Goal: Transaction & Acquisition: Subscribe to service/newsletter

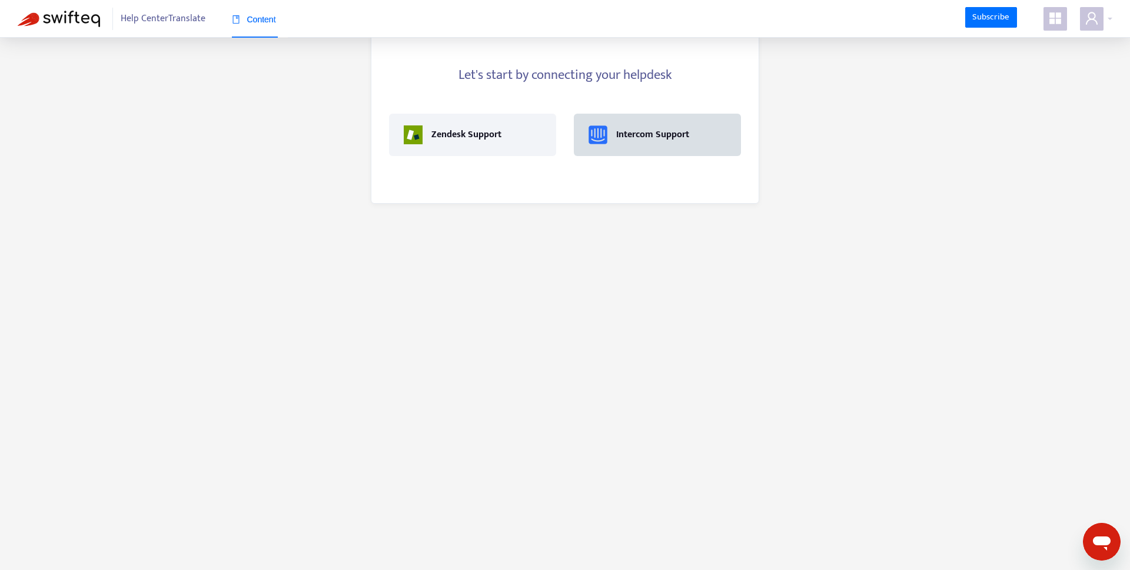
click at [615, 142] on div "Intercom Support" at bounding box center [658, 134] width 138 height 19
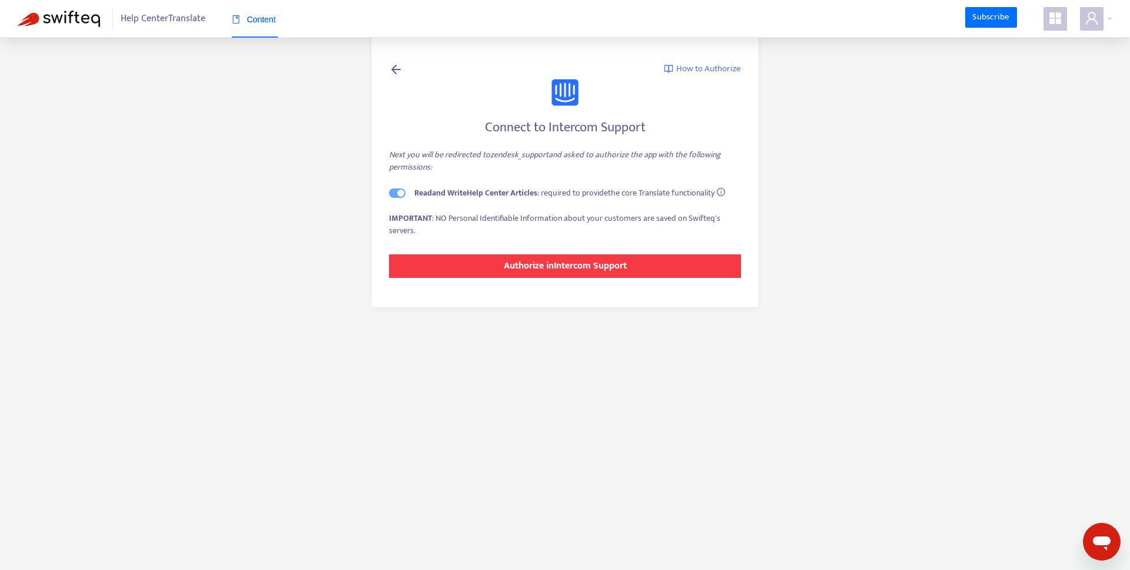
click at [530, 267] on strong "Authorize in Intercom Support" at bounding box center [565, 266] width 123 height 16
click at [552, 271] on strong "Authorize in Intercom Support" at bounding box center [565, 266] width 123 height 16
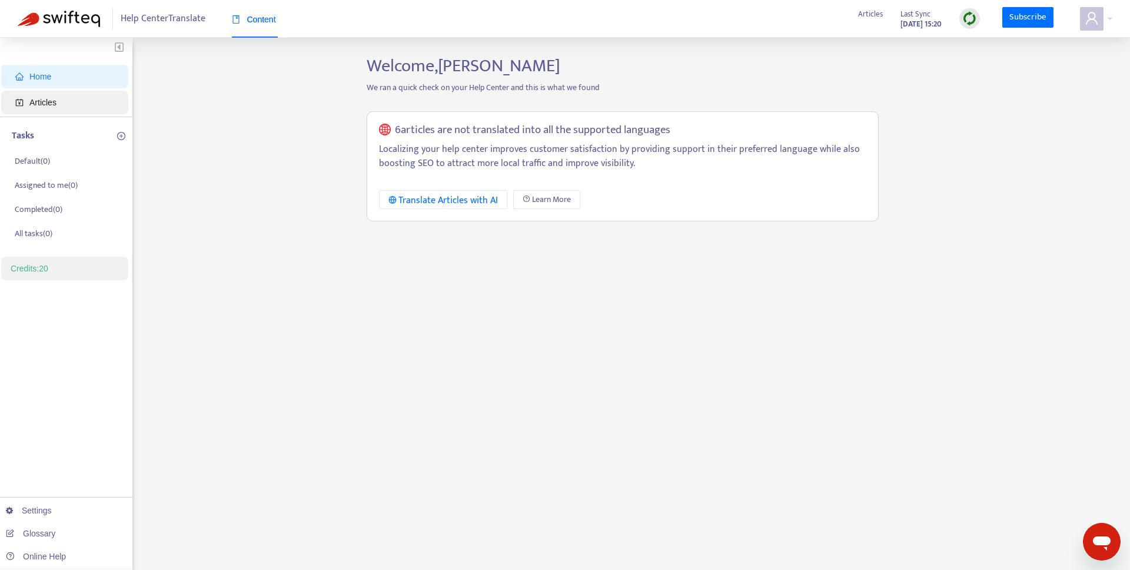
click at [48, 104] on span "Articles" at bounding box center [42, 102] width 27 height 9
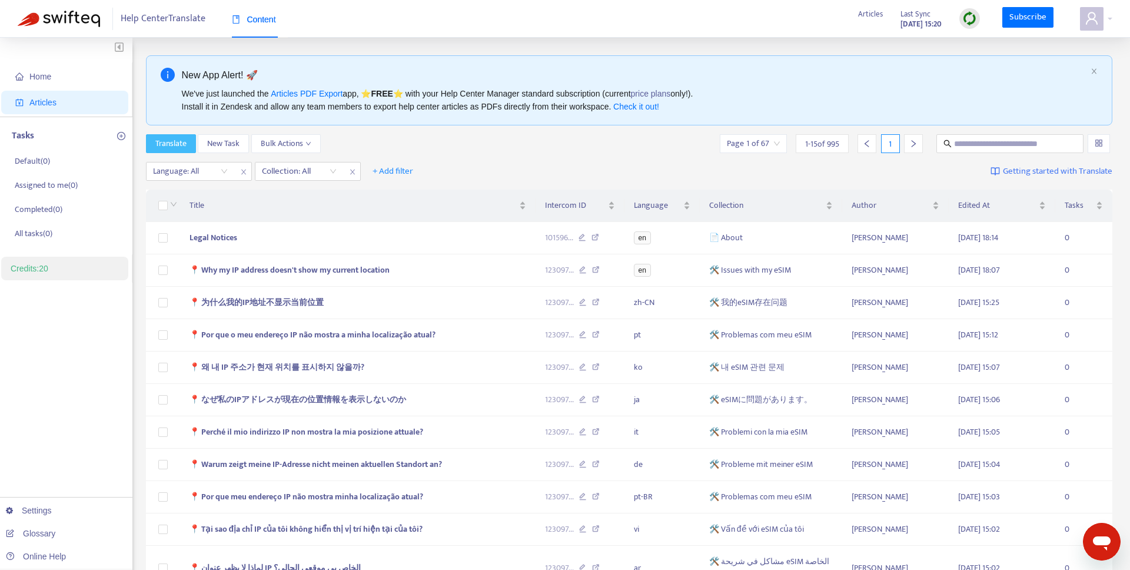
click at [177, 144] on span "Translate" at bounding box center [170, 143] width 31 height 13
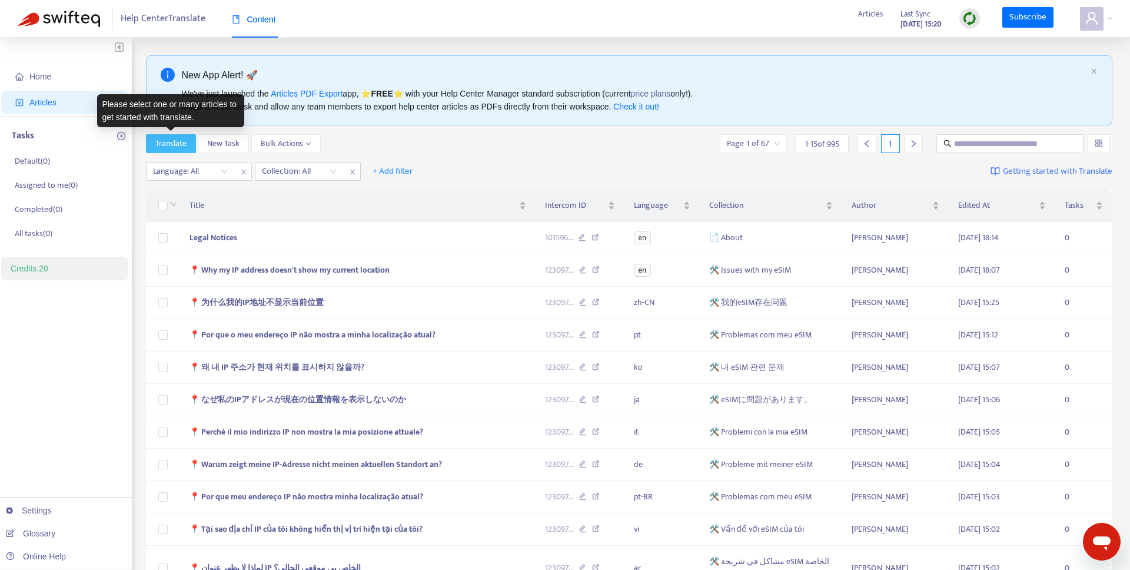
click at [181, 142] on span "Translate" at bounding box center [170, 143] width 31 height 13
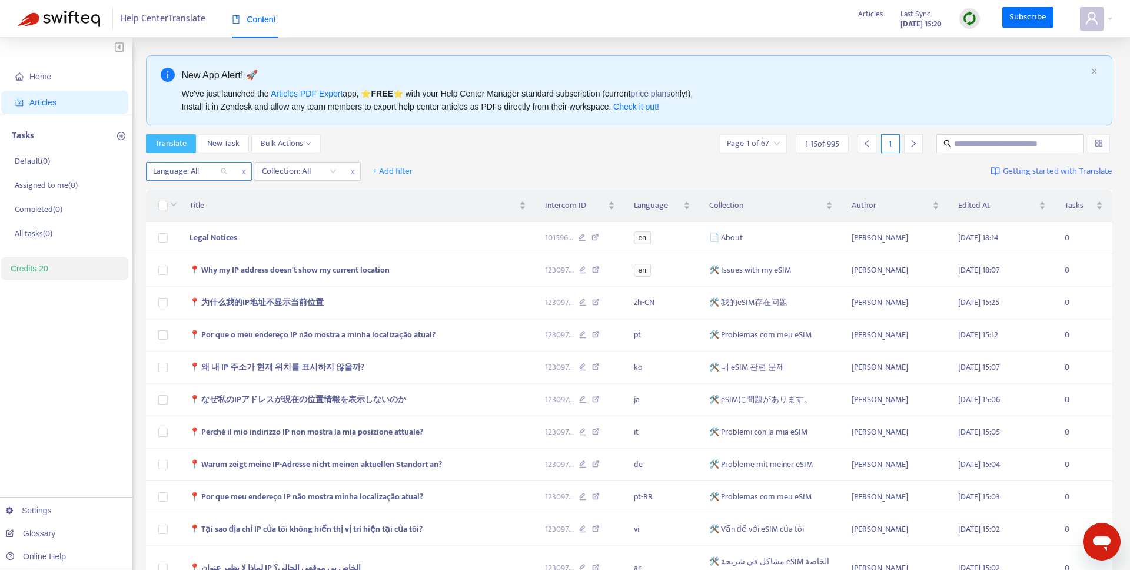
click at [194, 168] on div at bounding box center [184, 171] width 71 height 14
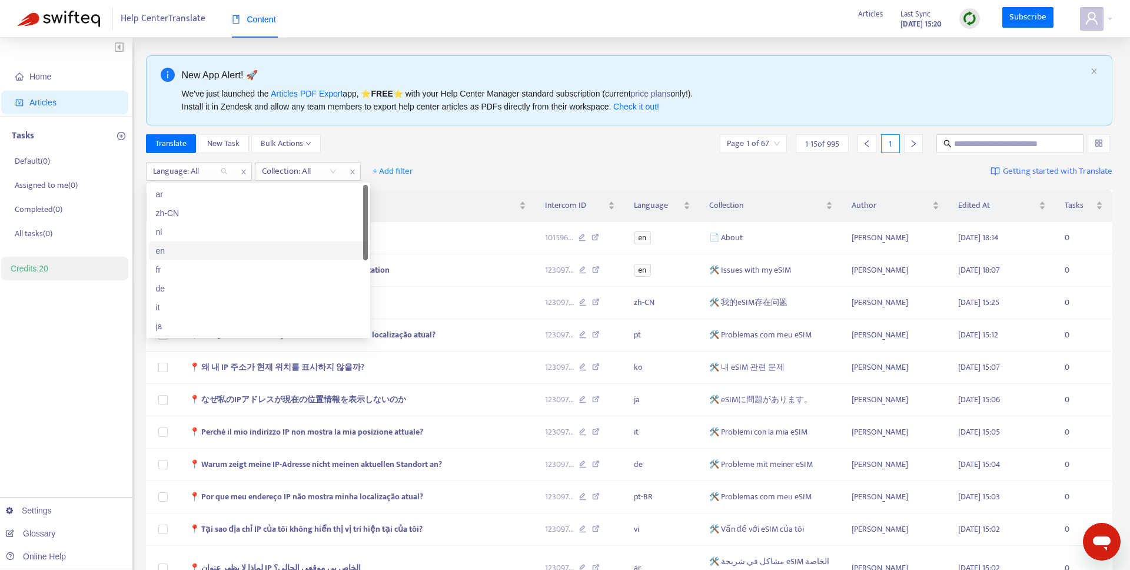
click at [171, 250] on div "en" at bounding box center [258, 250] width 205 height 13
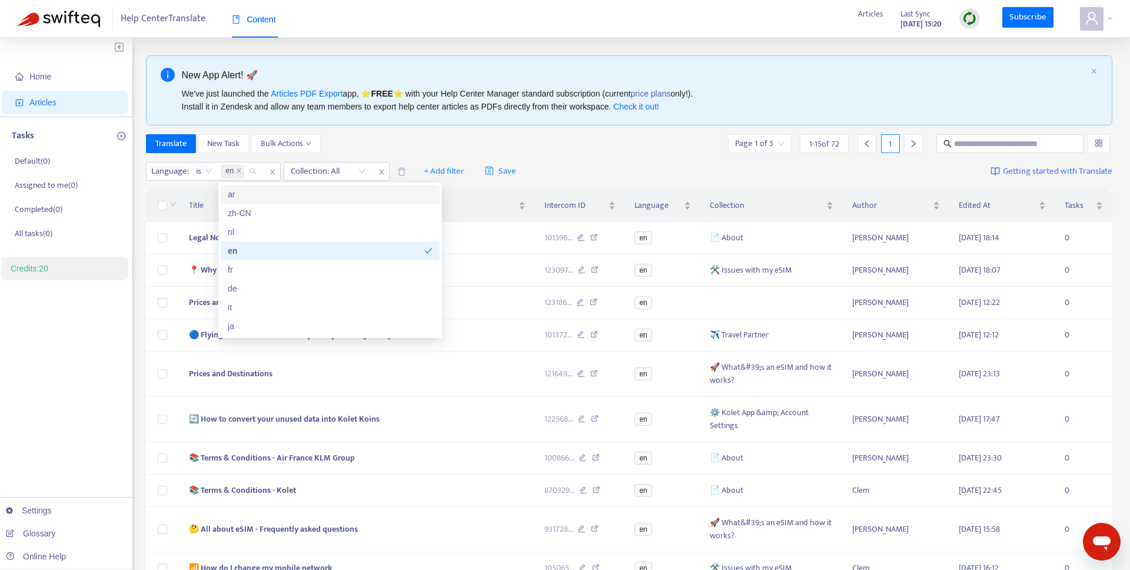
click at [359, 139] on div "Translate New Task Bulk Actions Page 1 of 5 1 - 15 of 72 1" at bounding box center [629, 143] width 967 height 19
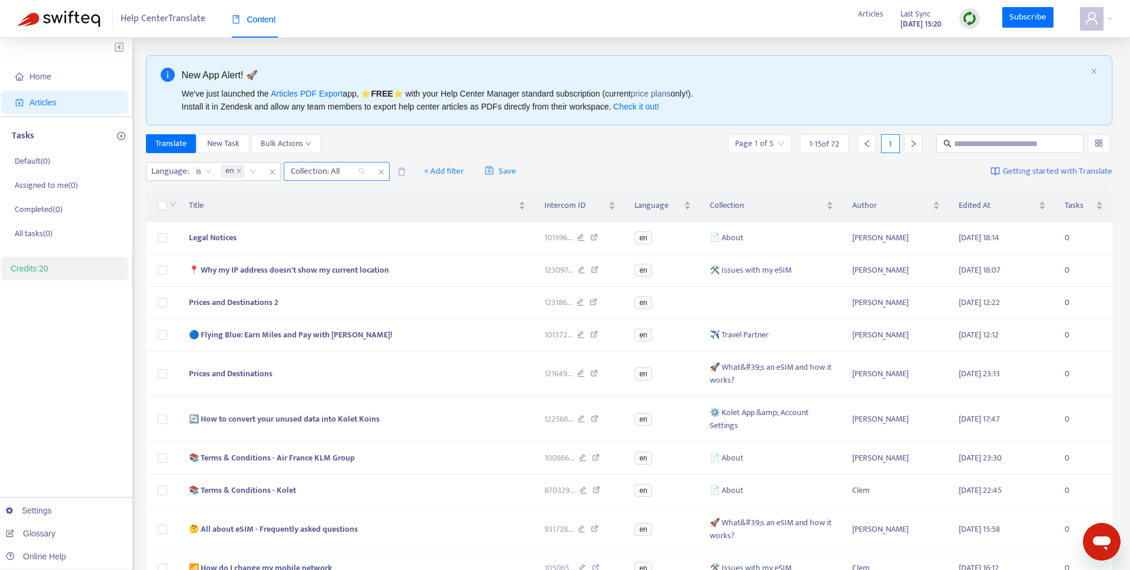
click at [339, 168] on div at bounding box center [322, 171] width 71 height 14
click at [340, 145] on div "Translate New Task Bulk Actions Page 1 of 5 1 - 15 of 72 1" at bounding box center [629, 143] width 967 height 19
click at [289, 145] on span "Bulk Actions" at bounding box center [286, 143] width 51 height 13
click at [162, 211] on label at bounding box center [162, 205] width 9 height 13
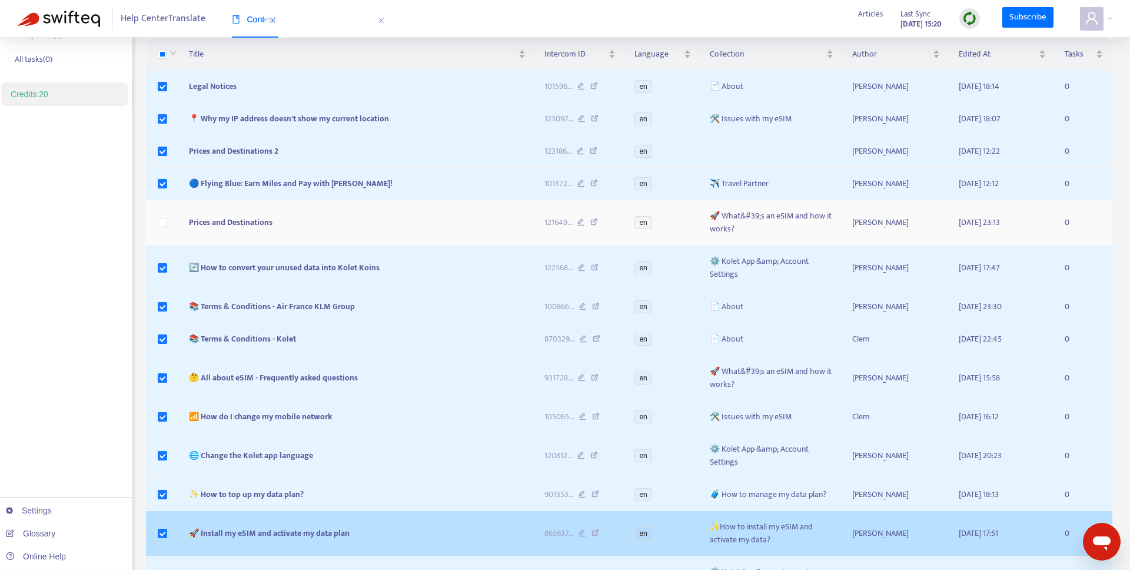
scroll to position [304, 0]
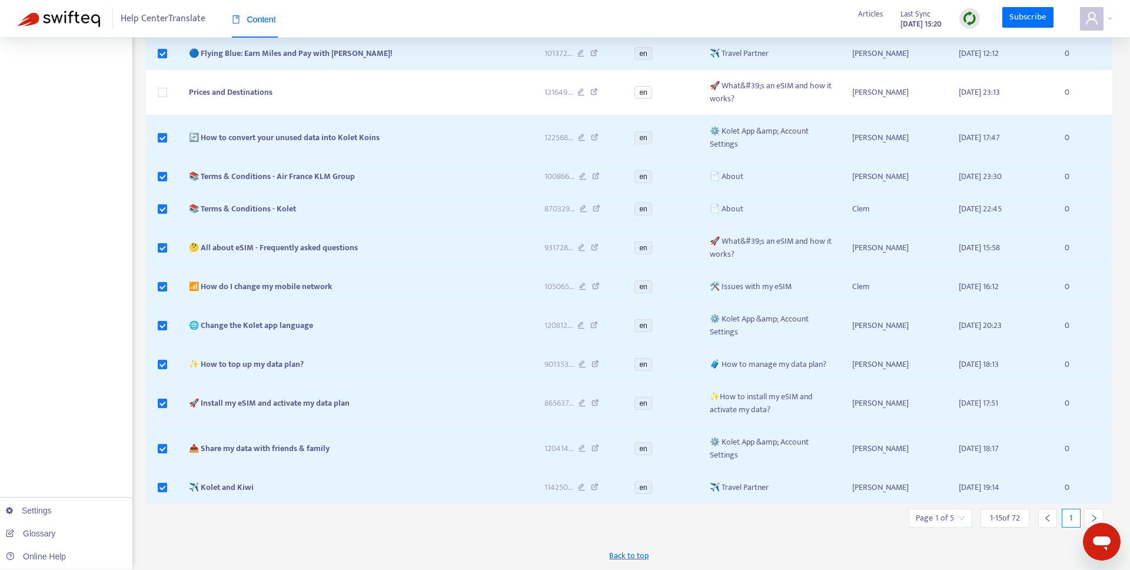
click at [1086, 515] on div at bounding box center [1094, 517] width 19 height 19
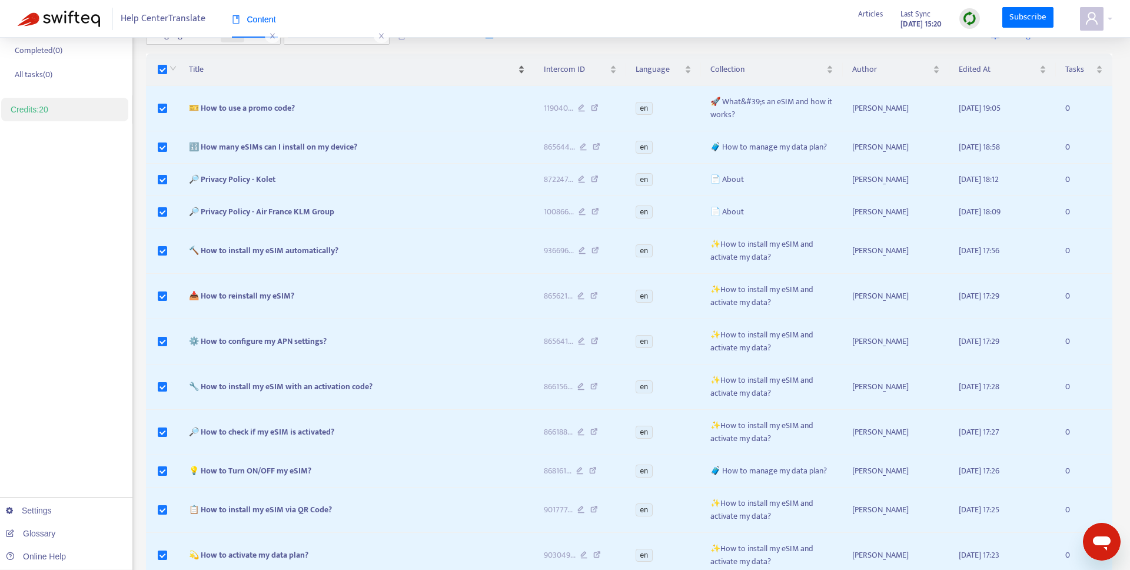
scroll to position [0, 0]
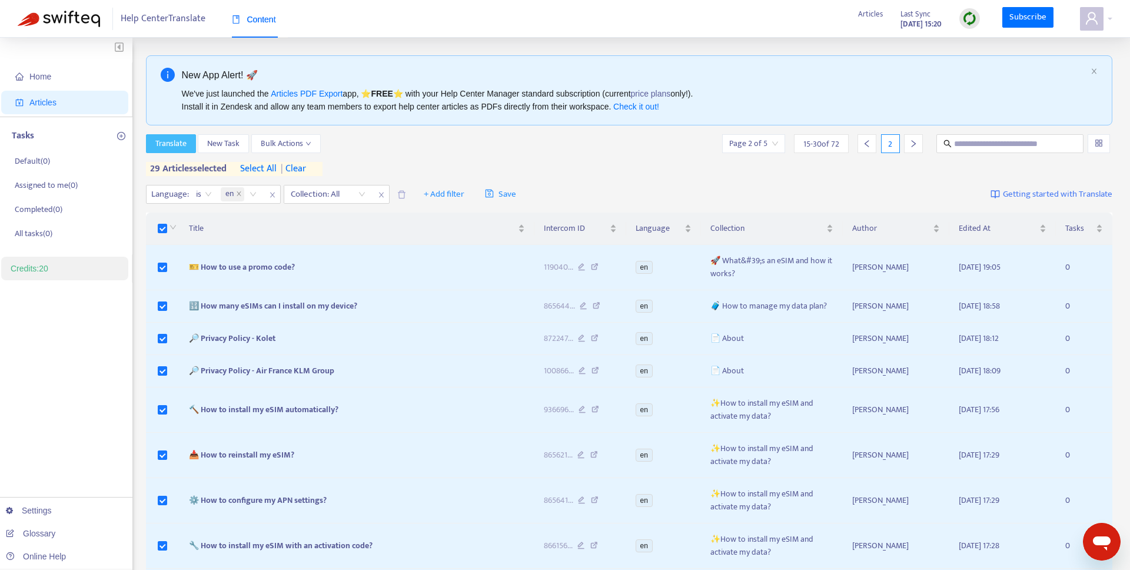
click at [170, 145] on span "Translate" at bounding box center [170, 143] width 31 height 13
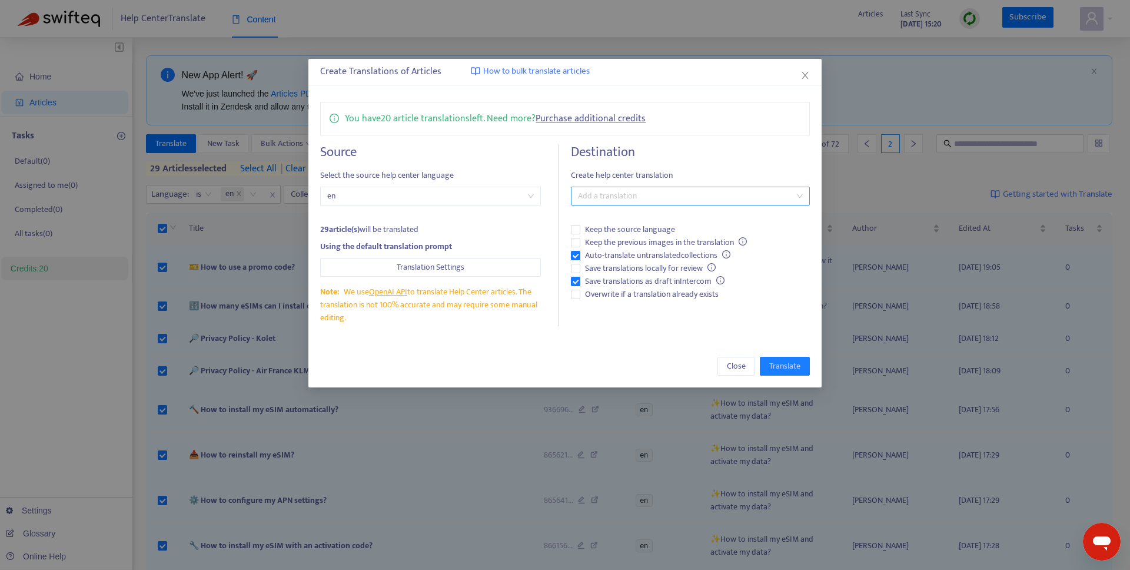
click at [637, 195] on div at bounding box center [684, 196] width 221 height 14
type input "**"
click at [646, 218] on div "Italian ( it )" at bounding box center [690, 219] width 220 height 13
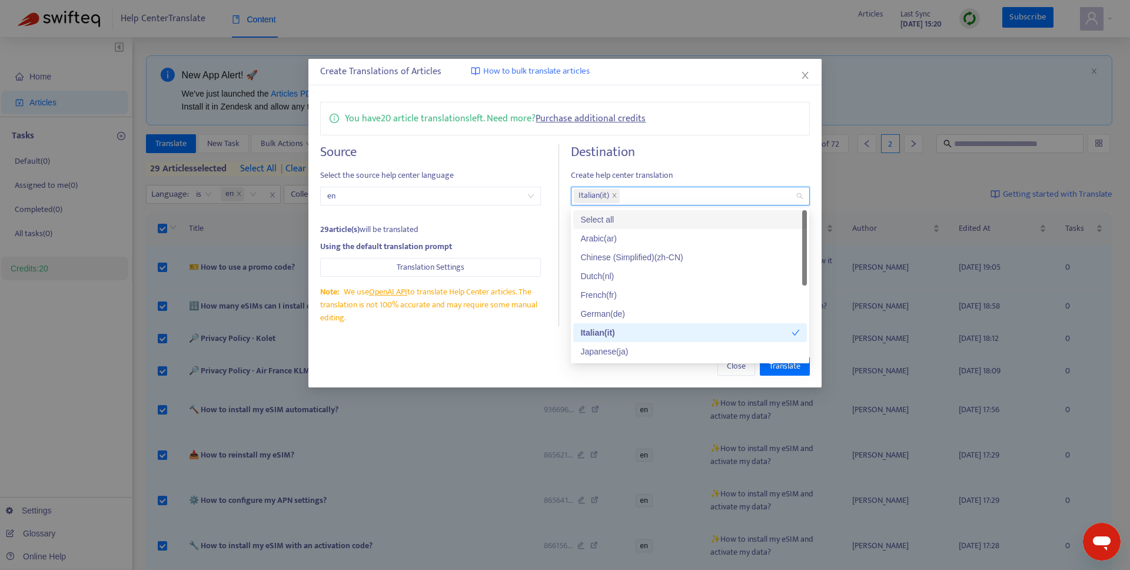
click at [626, 155] on h4 "Destination" at bounding box center [690, 152] width 238 height 16
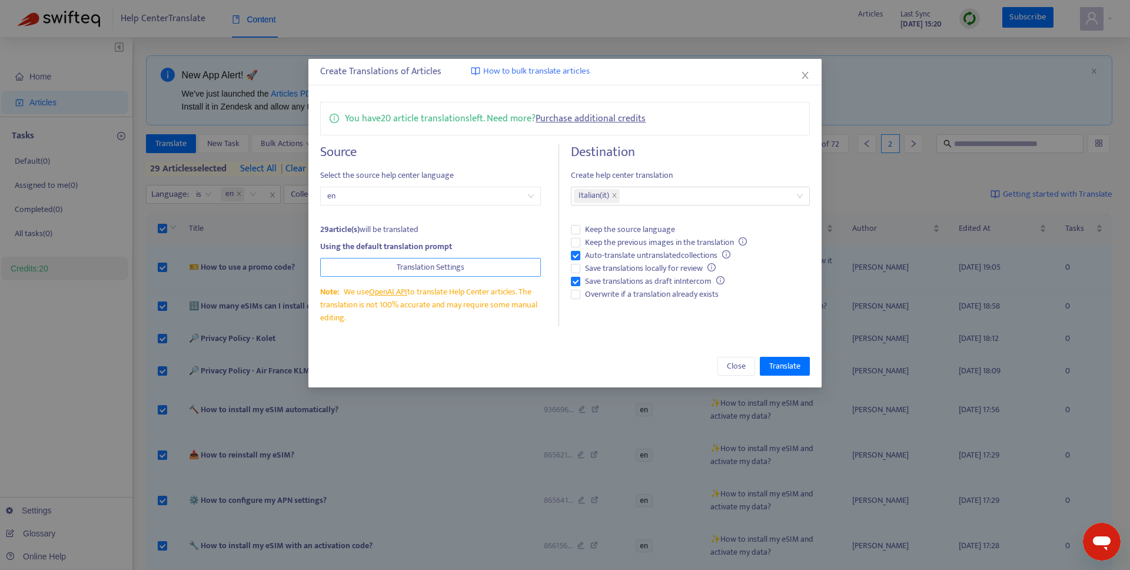
click at [405, 273] on span "Translation Settings" at bounding box center [431, 267] width 68 height 13
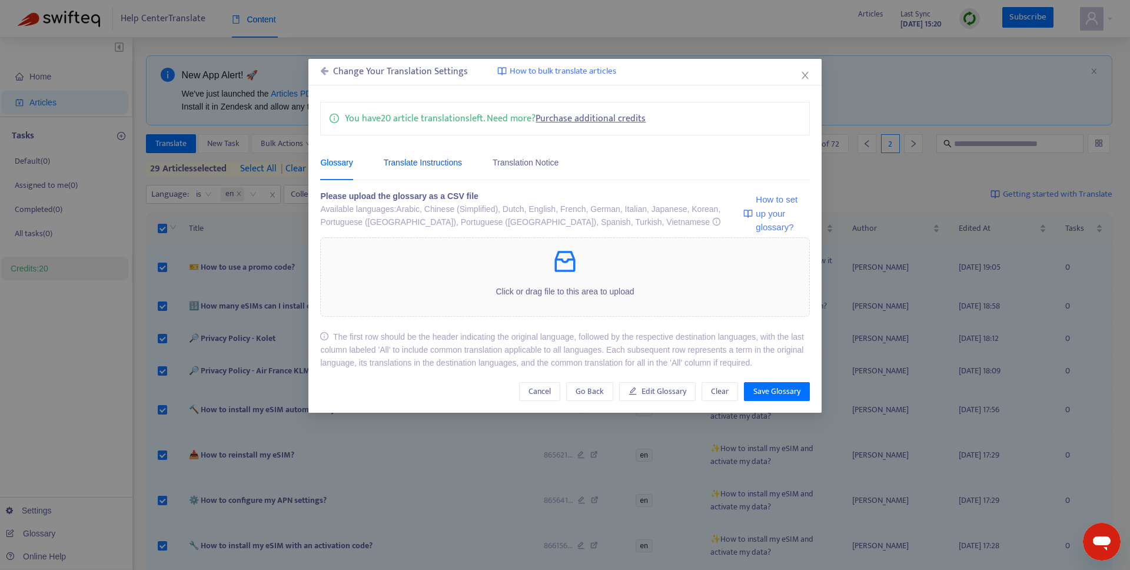
click at [439, 157] on div "Translate Instructions" at bounding box center [423, 162] width 78 height 13
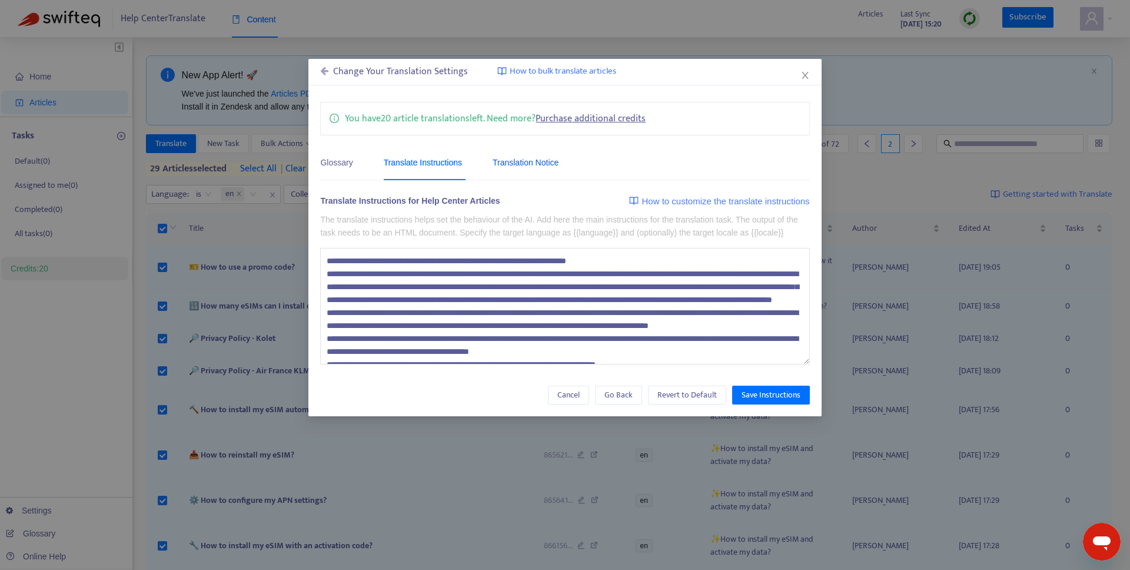
click at [541, 165] on div "Translation Notice" at bounding box center [526, 162] width 66 height 13
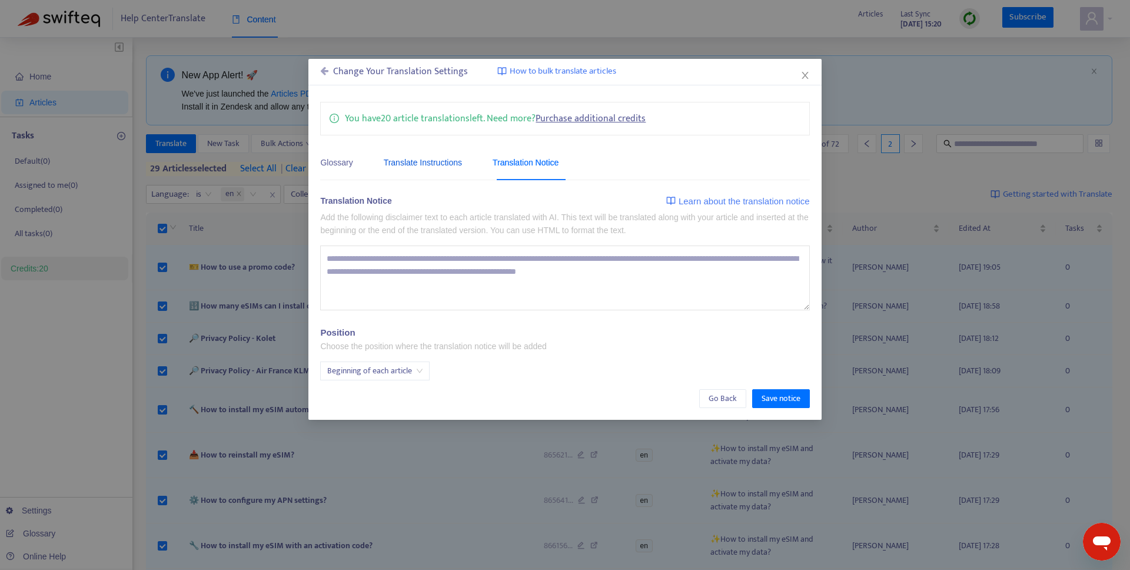
click at [445, 162] on div "Translate Instructions" at bounding box center [423, 162] width 78 height 13
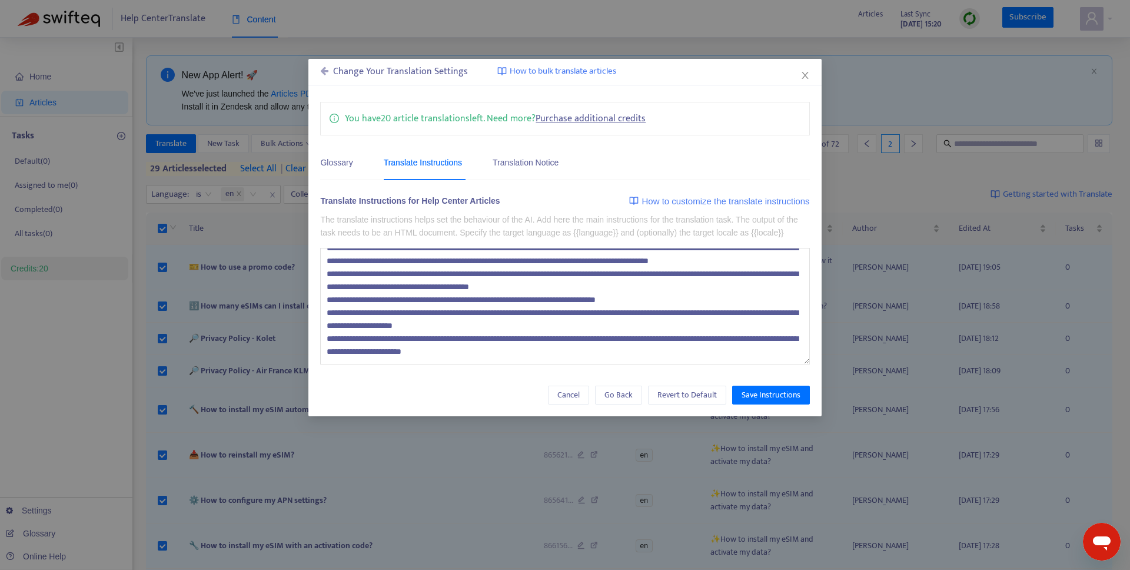
scroll to position [89, 0]
click at [552, 364] on textarea at bounding box center [564, 306] width 489 height 117
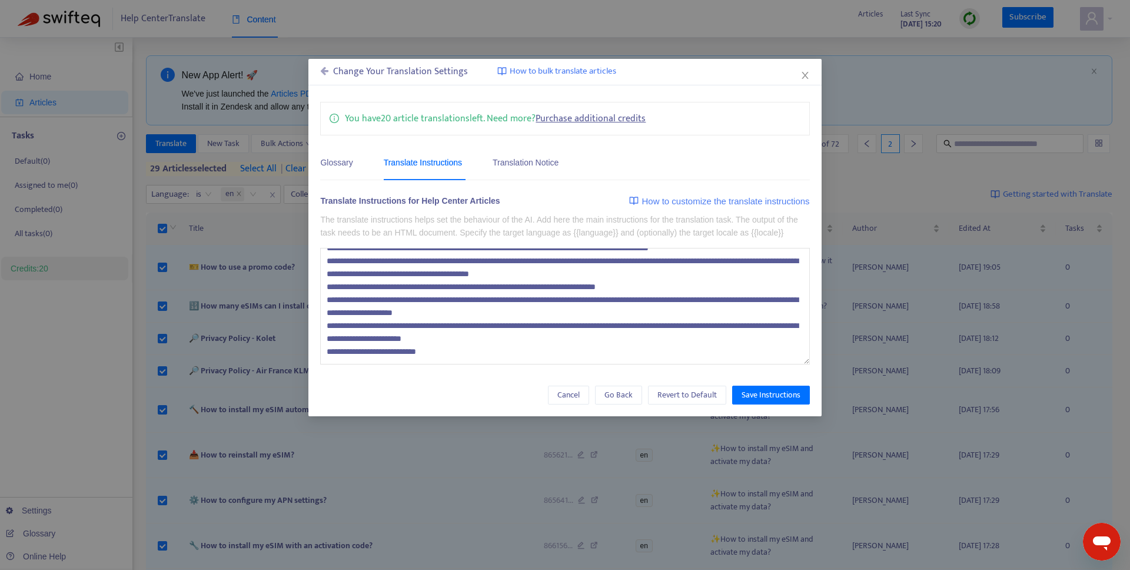
click at [413, 364] on textarea at bounding box center [564, 306] width 489 height 117
type textarea "**********"
click at [750, 401] on span "Save Instructions" at bounding box center [771, 394] width 59 height 13
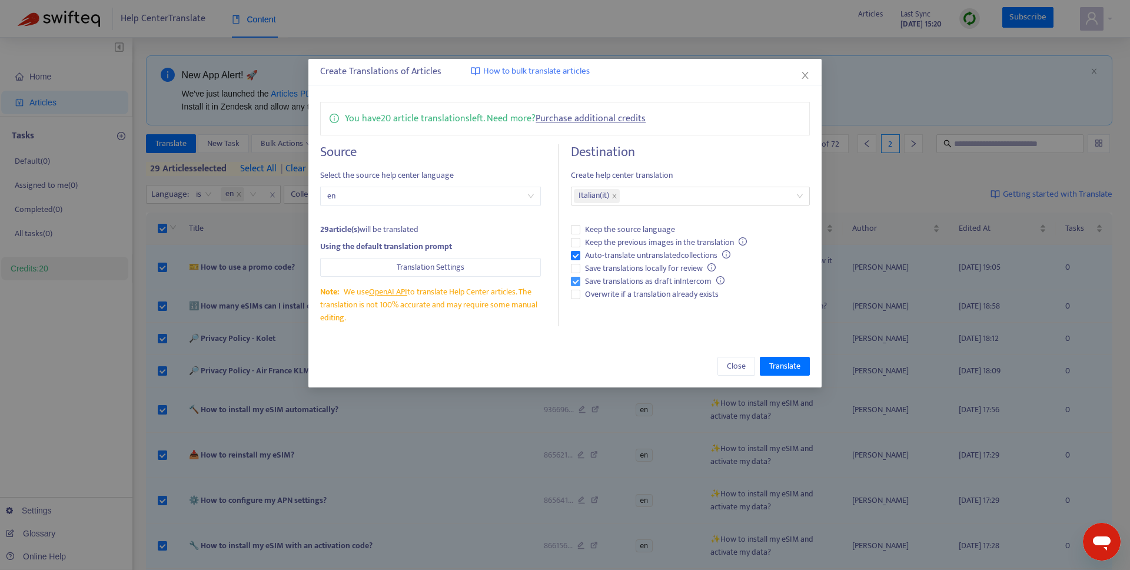
click at [596, 285] on span "Save translations as draft in Intercom" at bounding box center [654, 281] width 149 height 13
click at [626, 297] on span "Overwrite if a translation already exists" at bounding box center [651, 294] width 143 height 13
click at [787, 364] on span "Translate" at bounding box center [784, 366] width 31 height 13
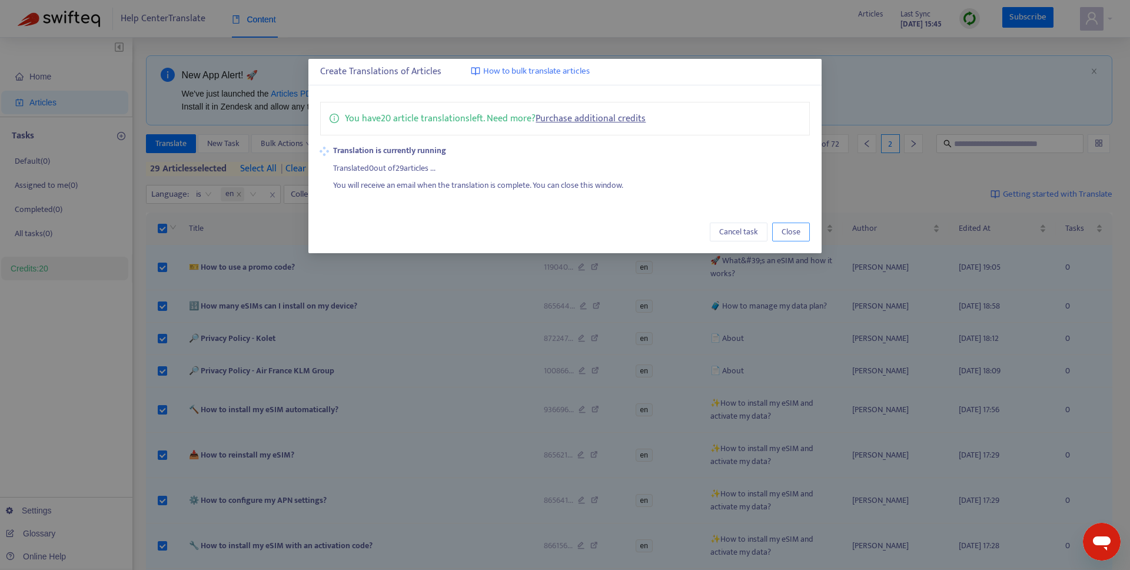
click at [790, 234] on span "Close" at bounding box center [791, 231] width 19 height 13
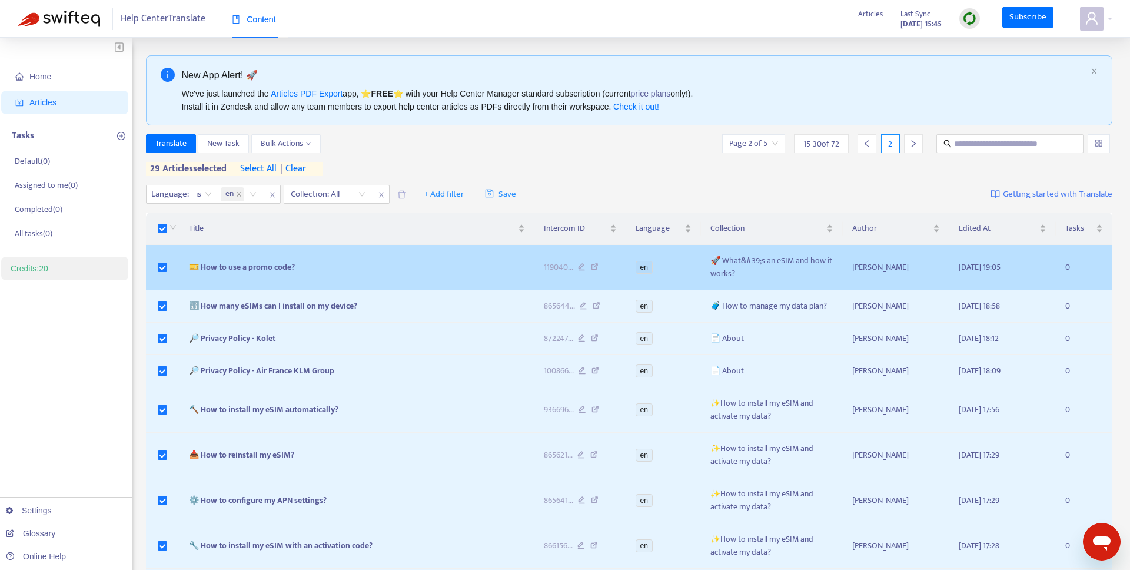
scroll to position [369, 0]
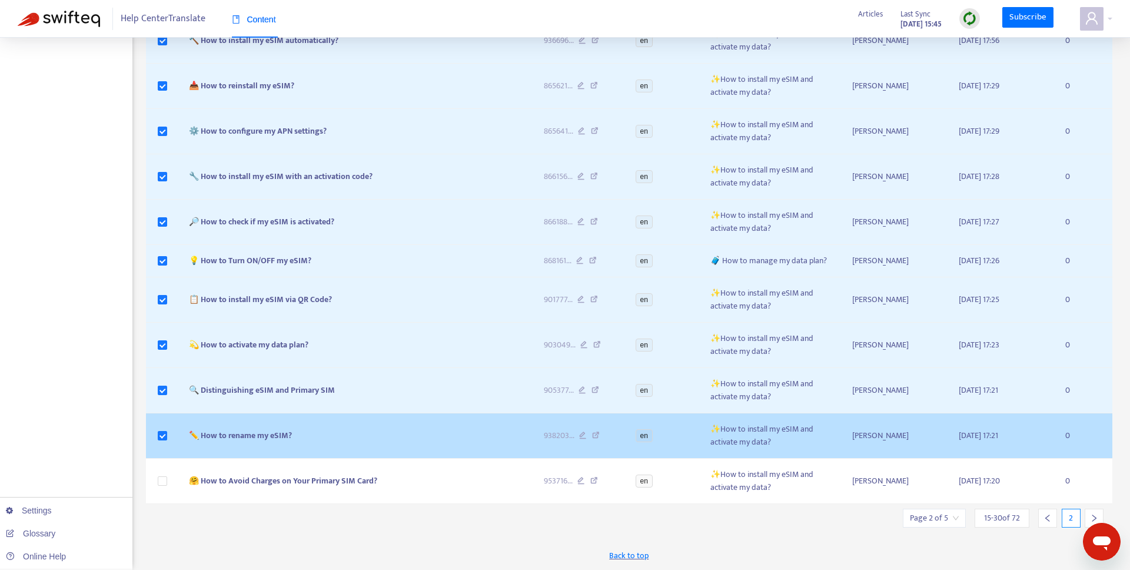
click at [157, 428] on td at bounding box center [163, 435] width 34 height 45
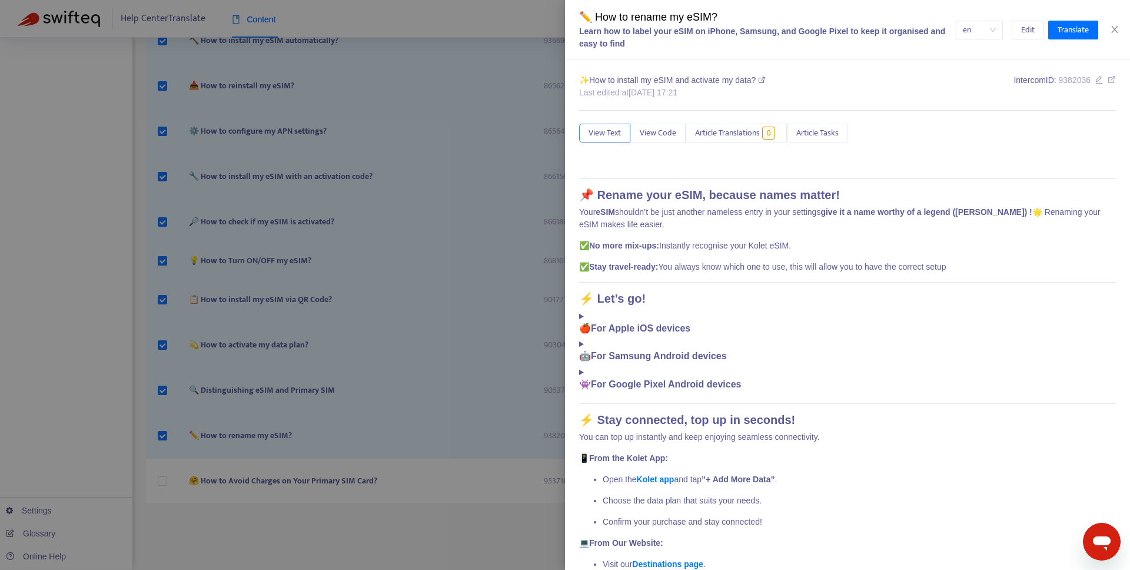
click at [162, 404] on div at bounding box center [565, 285] width 1130 height 570
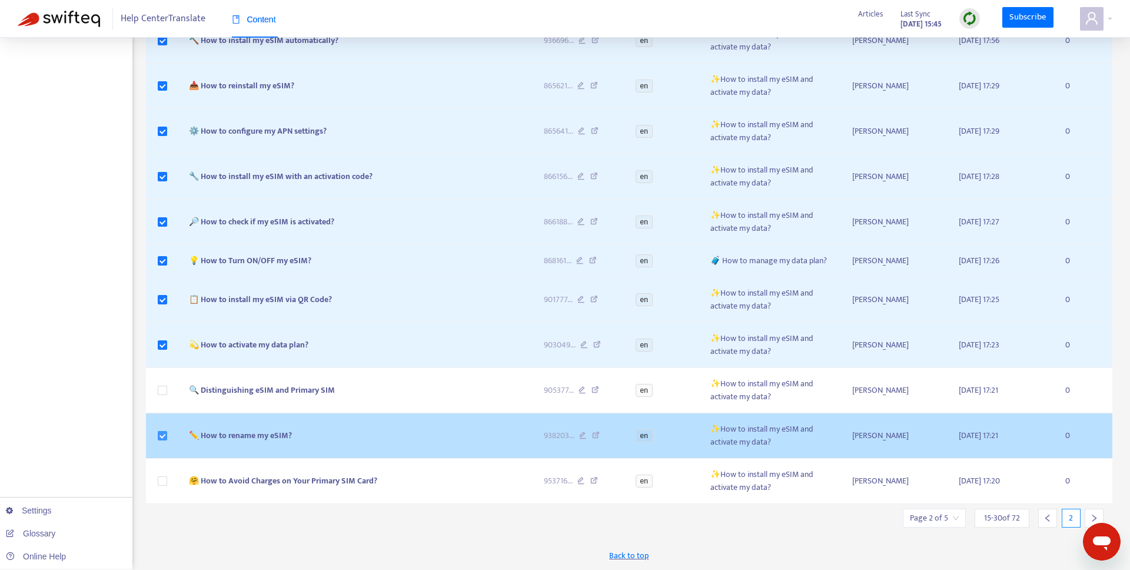
click at [164, 430] on label at bounding box center [162, 435] width 9 height 13
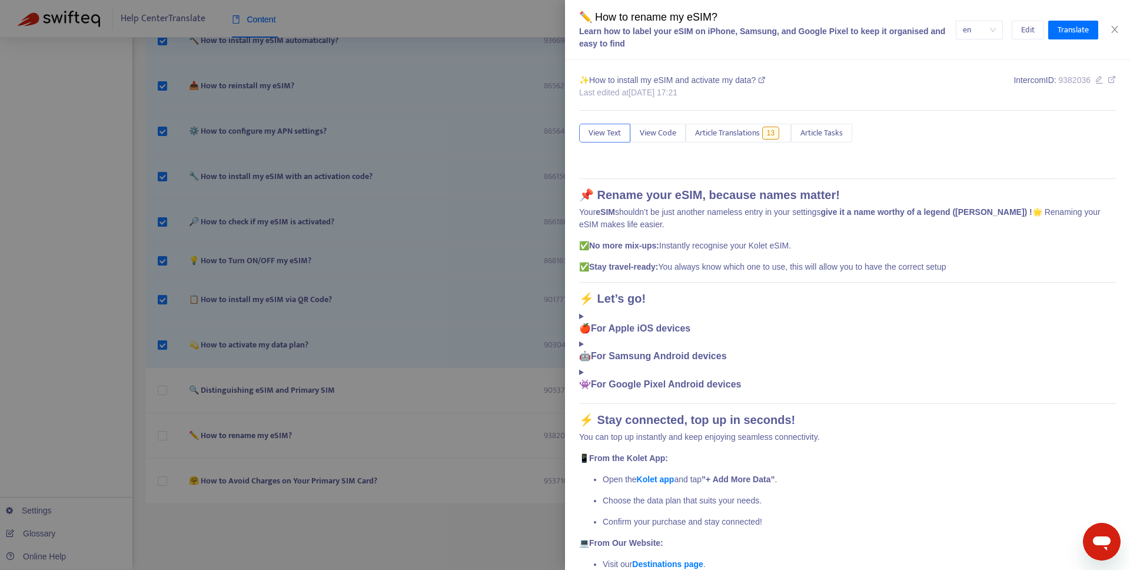
click at [486, 45] on div at bounding box center [565, 285] width 1130 height 570
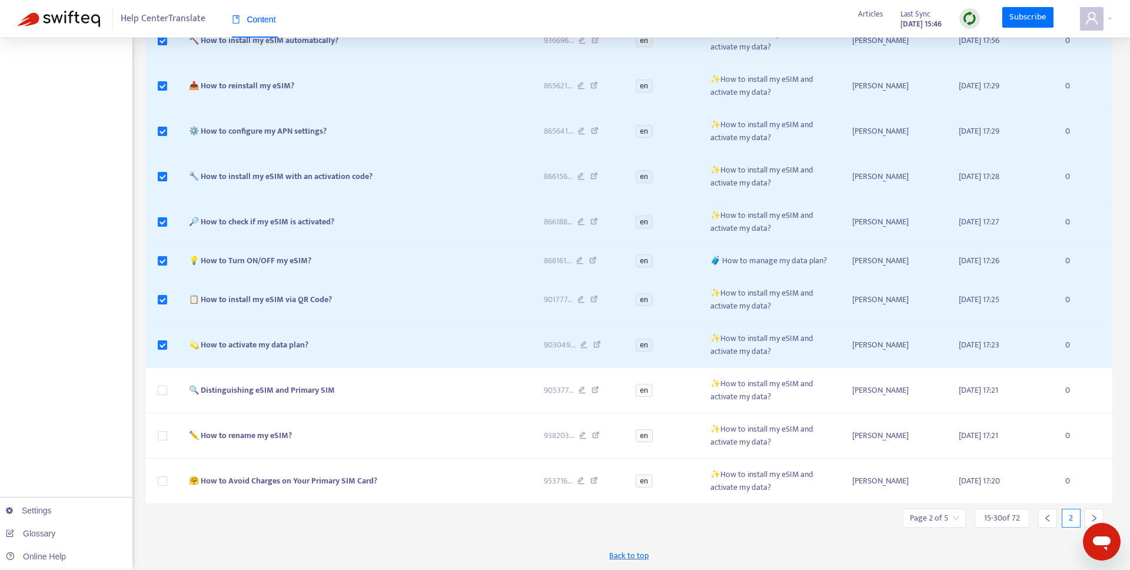
scroll to position [0, 0]
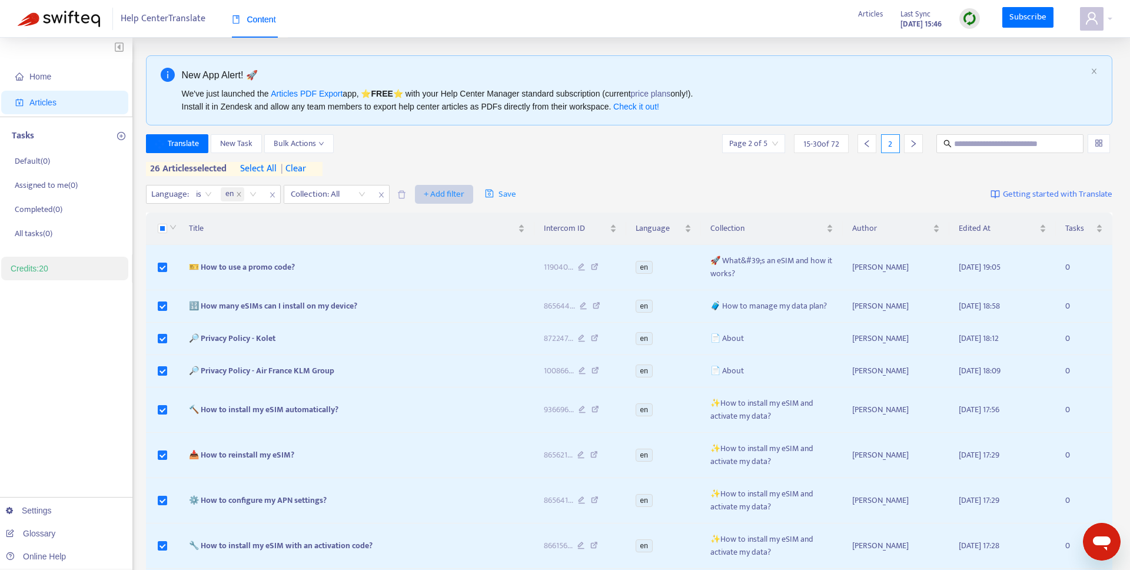
click at [438, 188] on span "+ Add filter" at bounding box center [444, 194] width 41 height 14
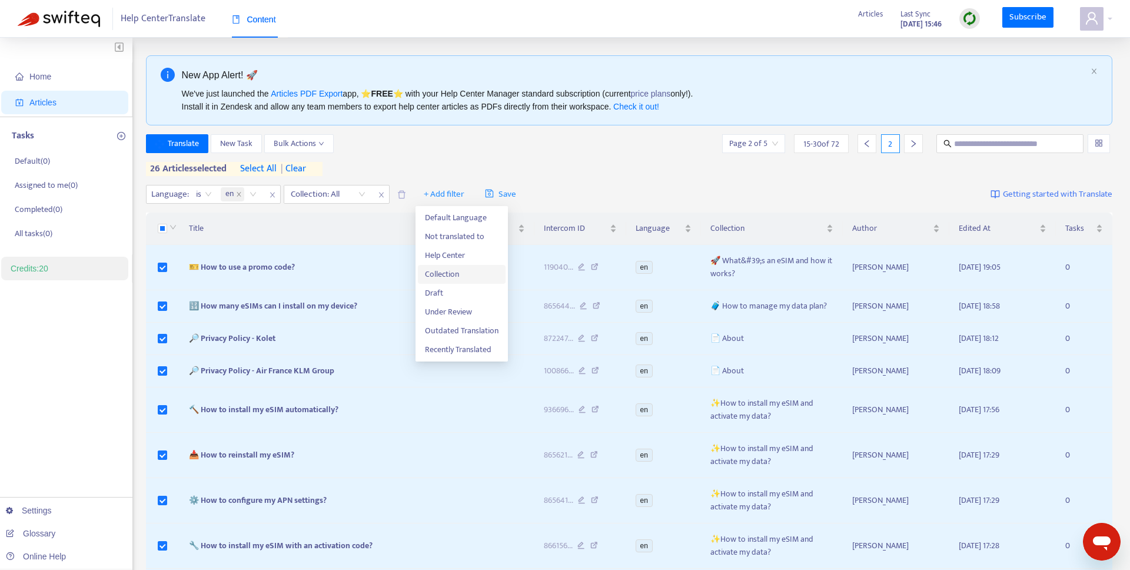
click at [461, 272] on span "Collection" at bounding box center [462, 274] width 74 height 13
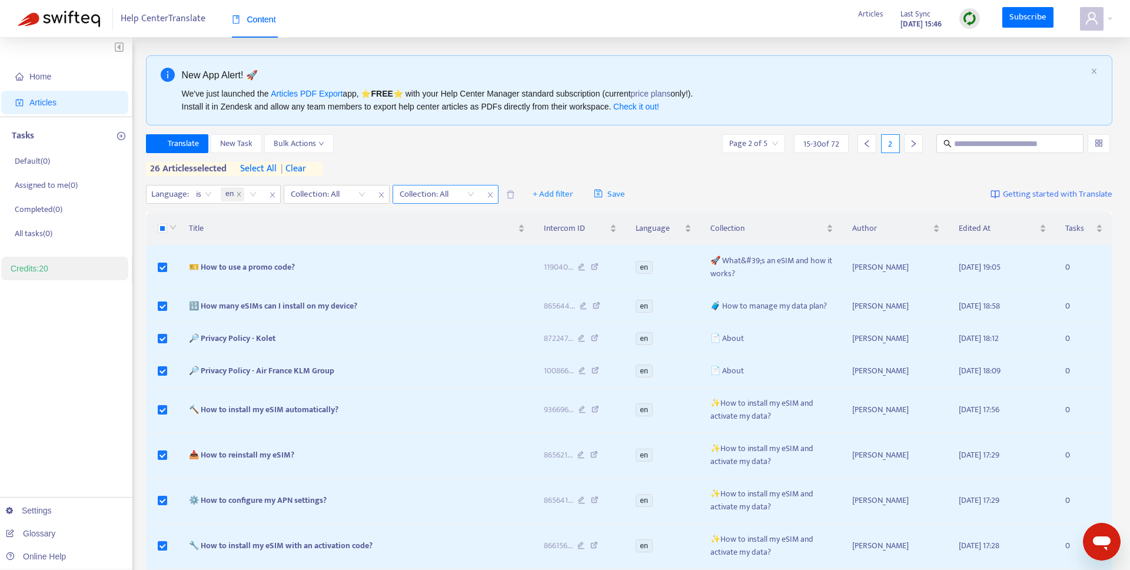
click at [446, 195] on div at bounding box center [430, 194] width 71 height 14
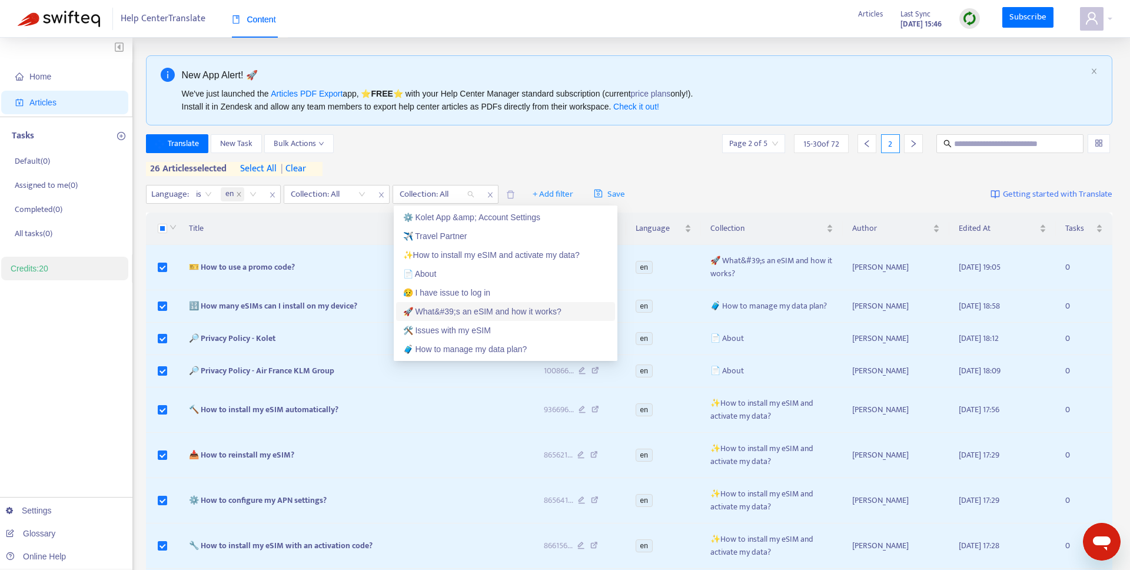
click at [461, 314] on div "🚀 What&#39;s an eSIM and how it works?" at bounding box center [505, 311] width 205 height 13
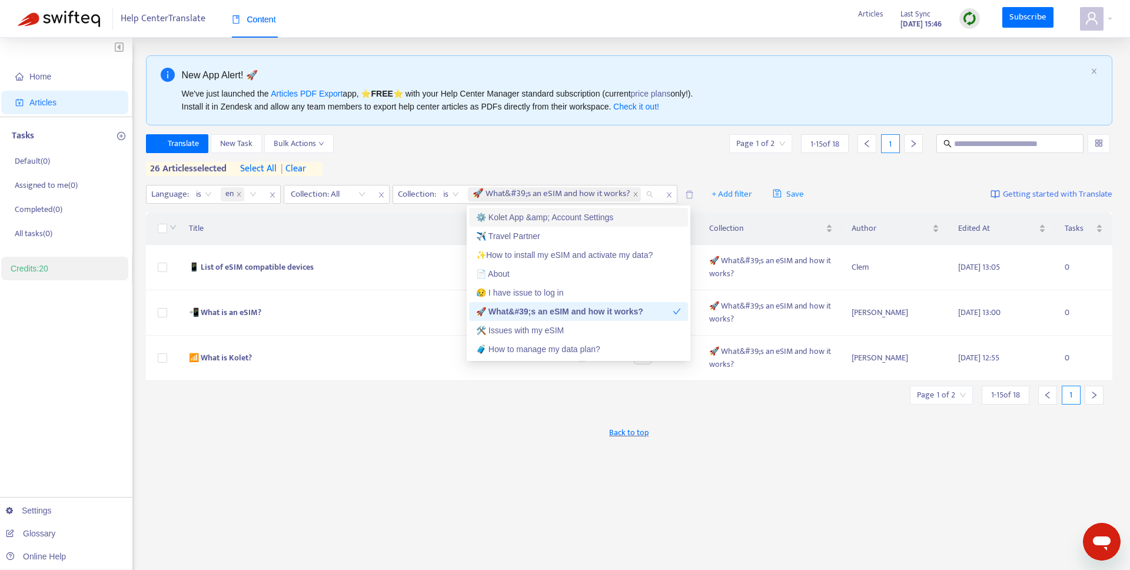
click at [502, 145] on div "Translate New Task Bulk Actions Page 1 of 2 1 - 15 of 18 1" at bounding box center [629, 143] width 967 height 19
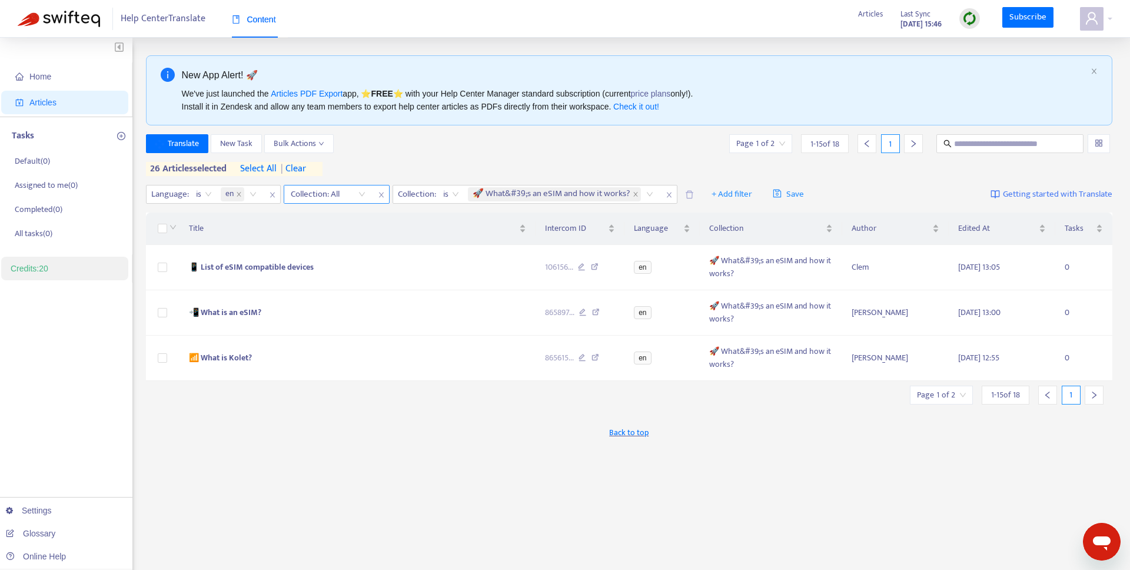
click at [381, 194] on icon "close" at bounding box center [380, 194] width 5 height 5
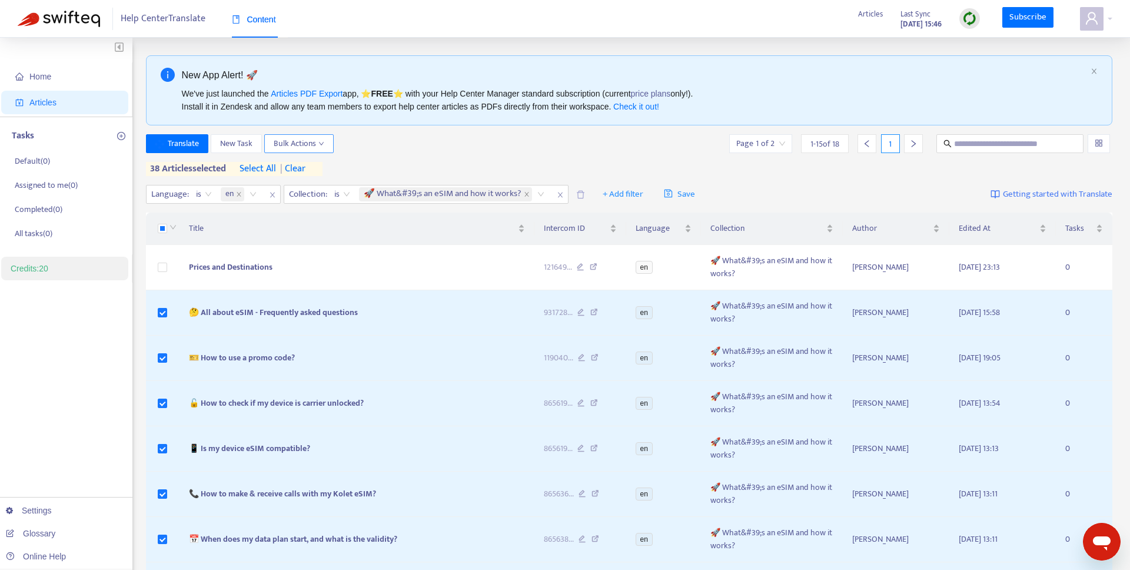
click at [315, 145] on span "Bulk Actions" at bounding box center [299, 143] width 51 height 13
click at [45, 75] on span "Home" at bounding box center [40, 76] width 22 height 9
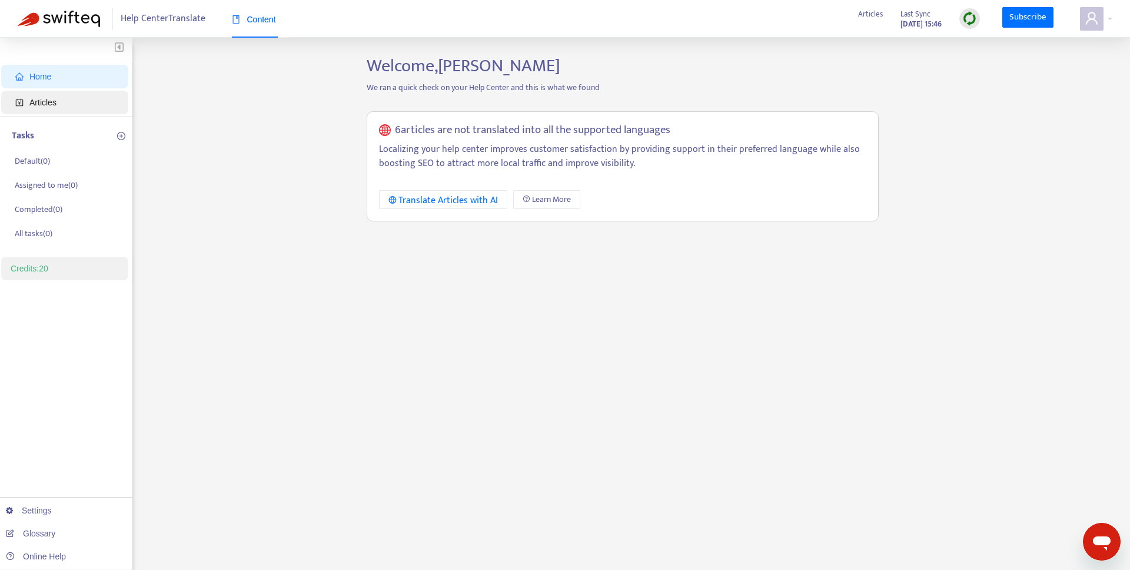
click at [51, 107] on span "Articles" at bounding box center [67, 103] width 104 height 24
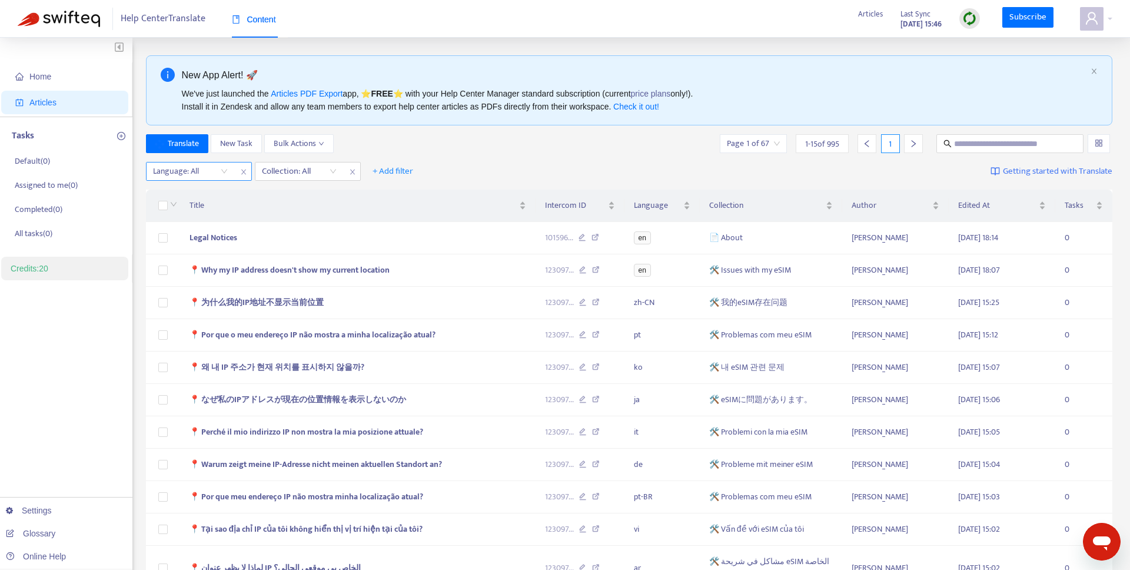
click at [206, 169] on div at bounding box center [184, 171] width 71 height 14
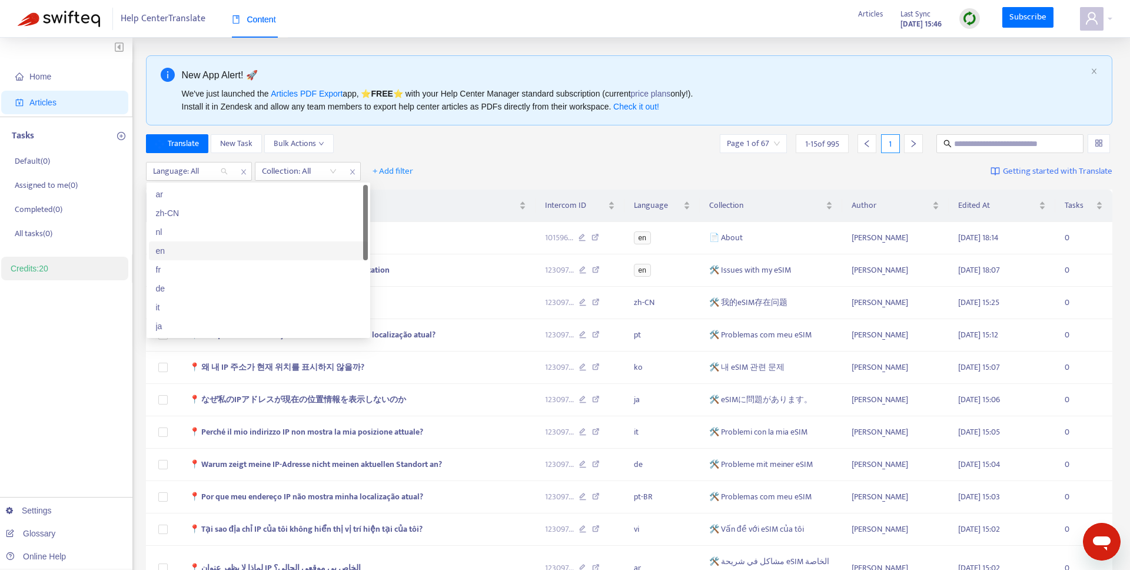
click at [174, 253] on div "en" at bounding box center [258, 250] width 205 height 13
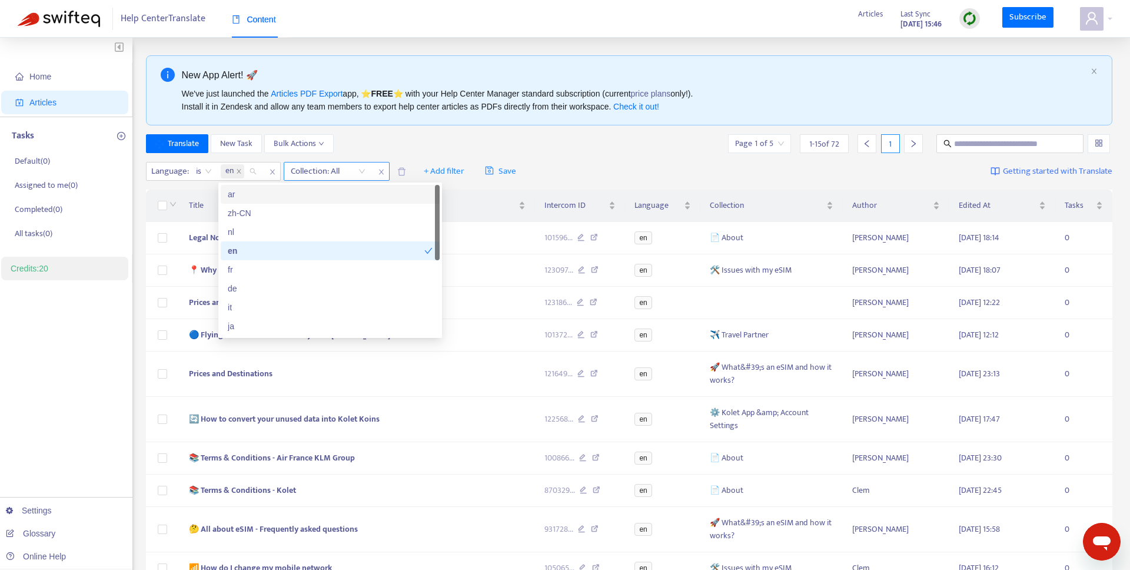
click at [321, 171] on div at bounding box center [322, 171] width 71 height 14
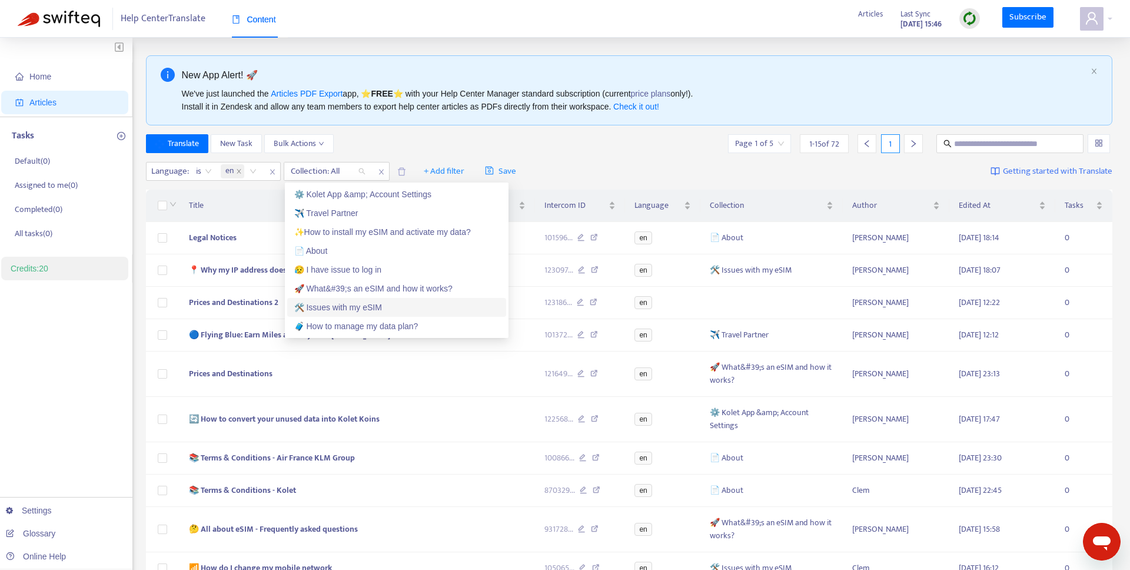
click at [344, 293] on div "🚀 What&#39;s an eSIM and how it works?" at bounding box center [396, 288] width 205 height 13
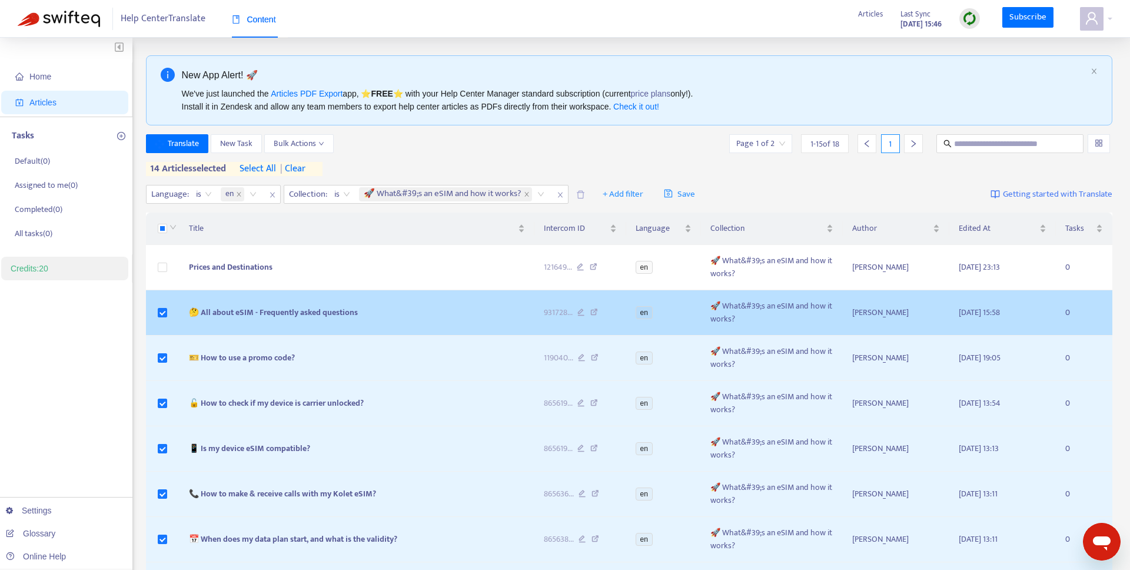
scroll to position [421, 0]
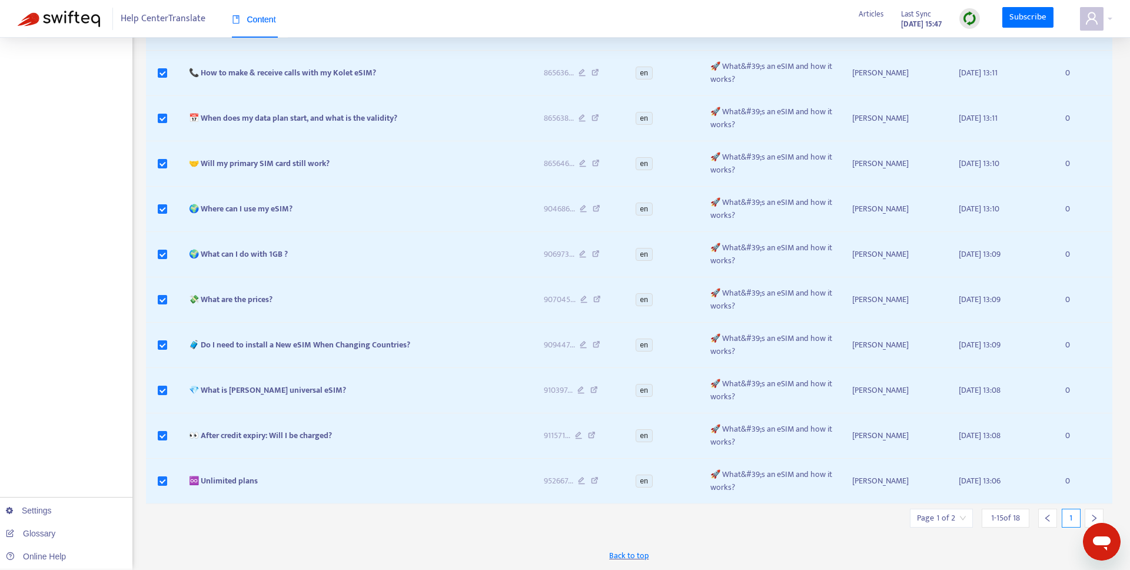
click at [1094, 517] on icon "right" at bounding box center [1094, 518] width 8 height 8
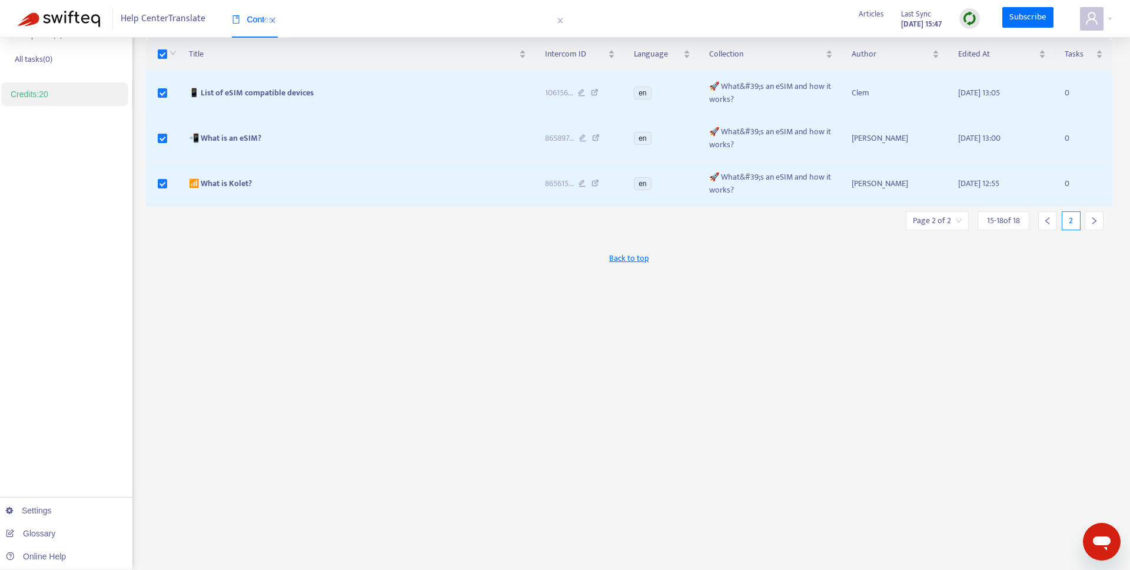
scroll to position [0, 0]
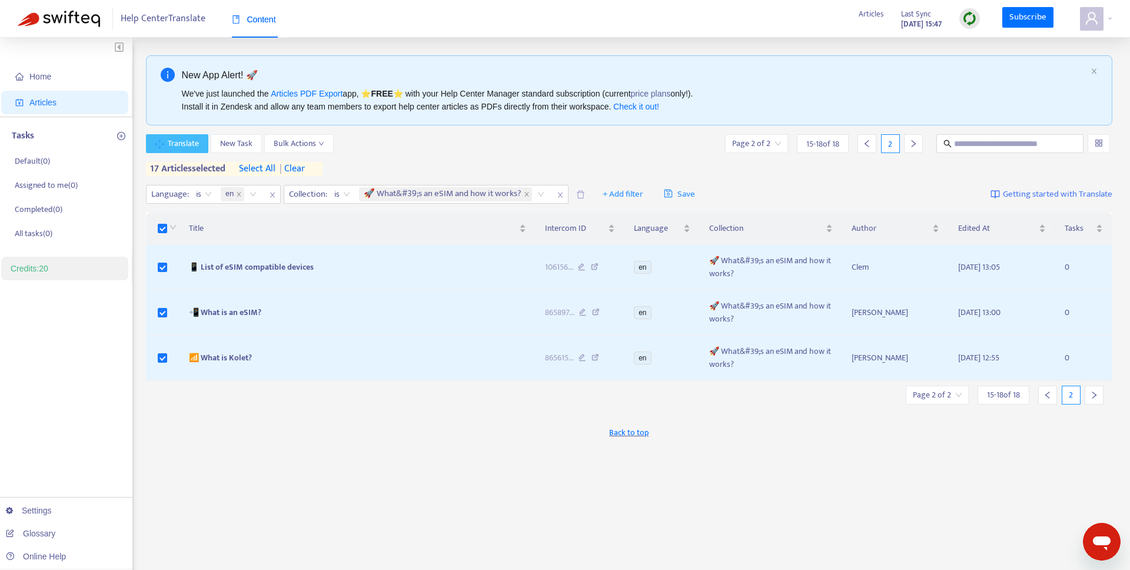
click at [174, 141] on span "Translate" at bounding box center [183, 143] width 31 height 13
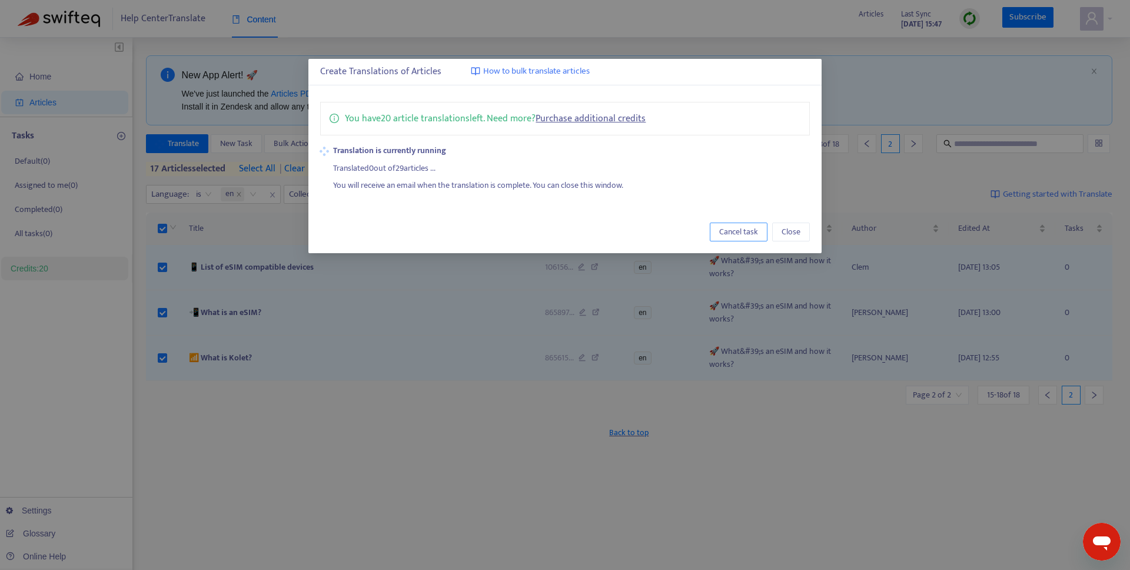
click at [750, 235] on span "Cancel task" at bounding box center [738, 231] width 39 height 13
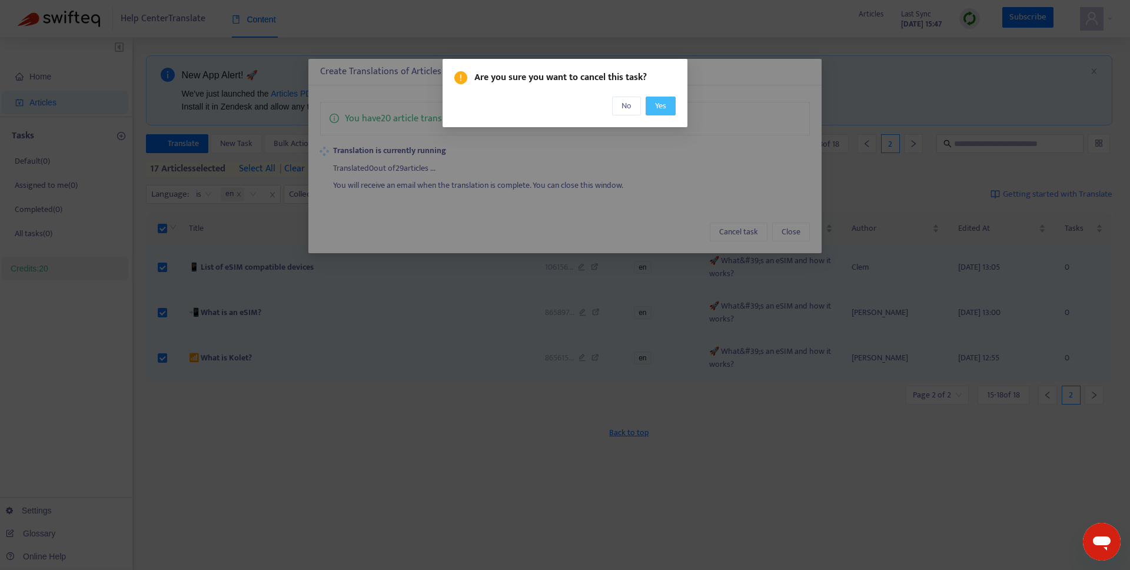
click at [657, 103] on span "Yes" at bounding box center [660, 105] width 11 height 13
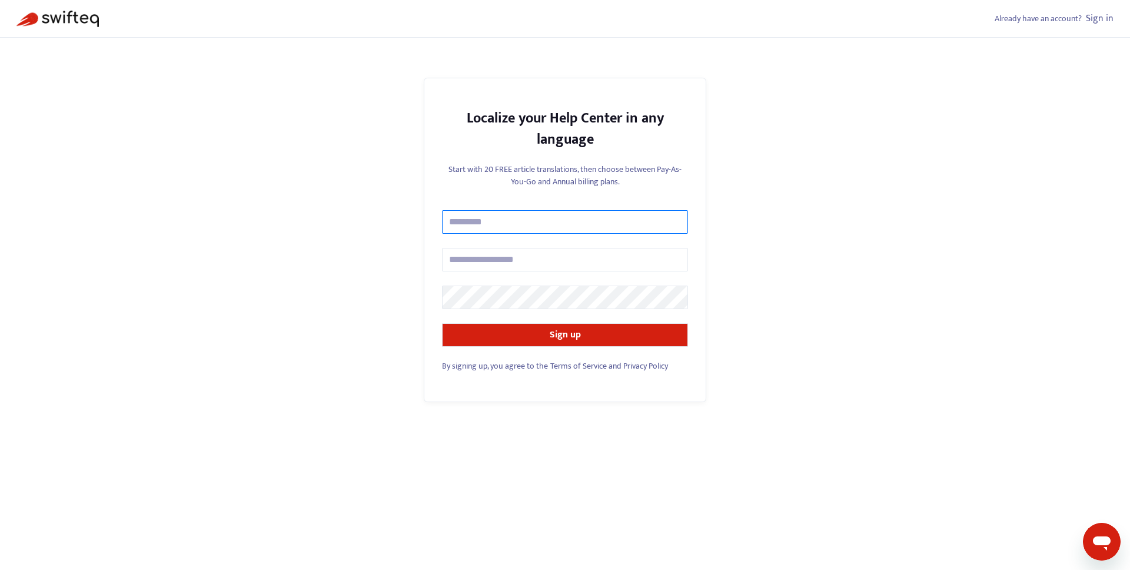
click at [488, 222] on input "text" at bounding box center [565, 222] width 246 height 24
type input "****"
click at [489, 262] on input "text" at bounding box center [565, 260] width 246 height 24
click at [509, 258] on input "**********" at bounding box center [565, 260] width 246 height 24
click at [493, 257] on input "**********" at bounding box center [565, 260] width 246 height 24
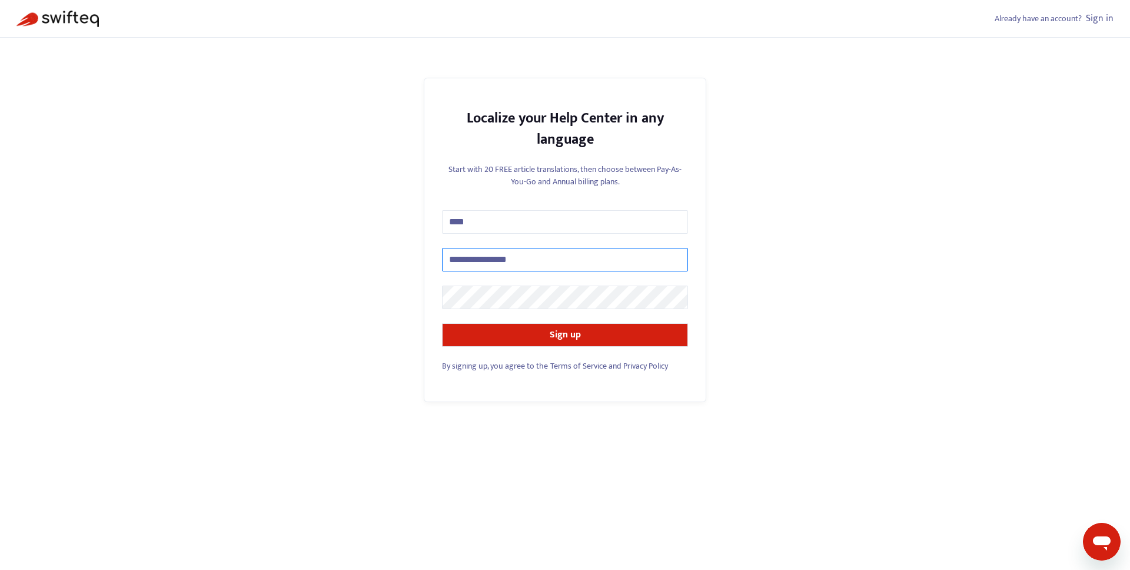
type input "**********"
click at [514, 325] on button "Sign up" at bounding box center [565, 335] width 246 height 24
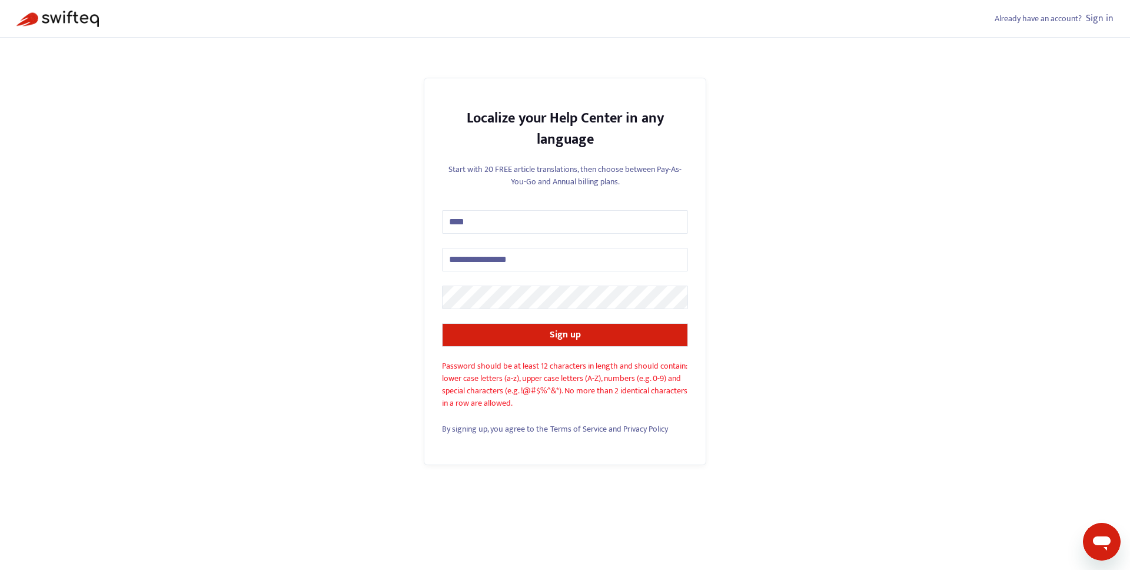
click at [607, 312] on form "**********" at bounding box center [565, 278] width 246 height 137
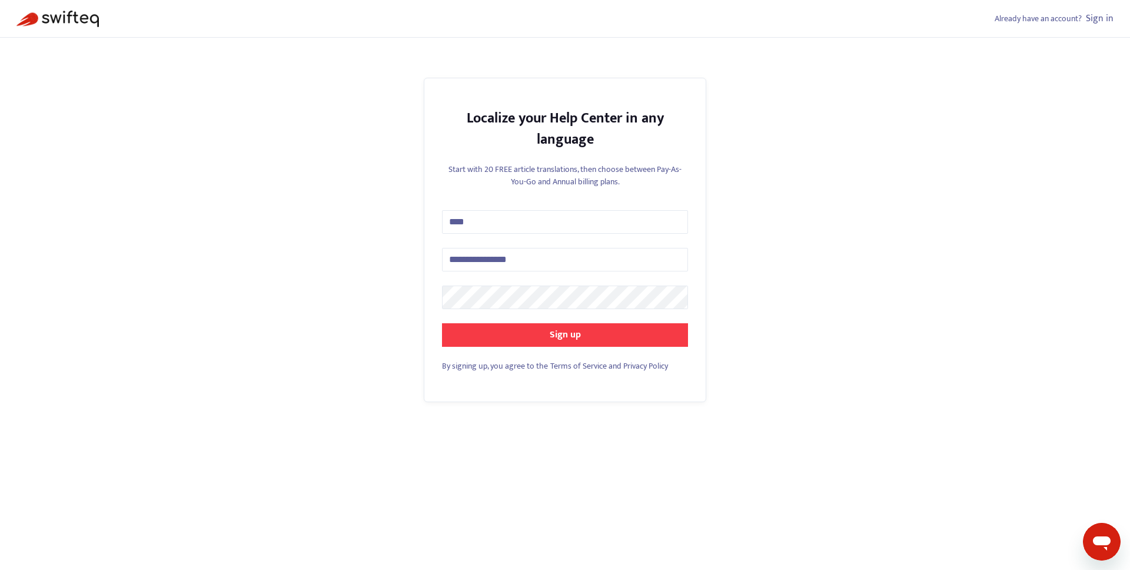
click at [587, 329] on button "Sign up" at bounding box center [565, 335] width 246 height 24
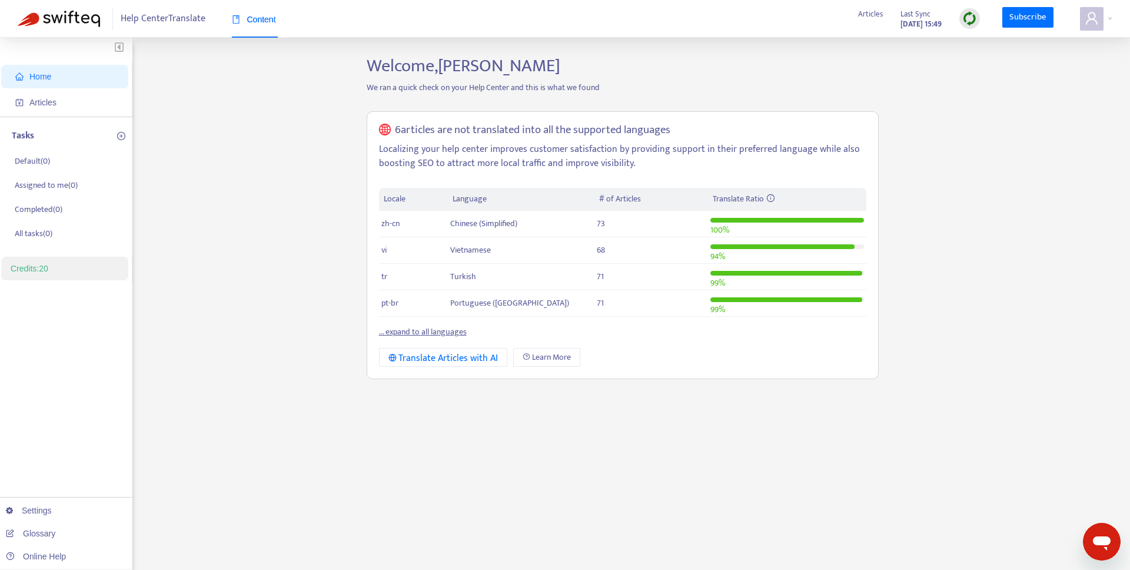
click at [172, 17] on span "Help Center Translate" at bounding box center [163, 19] width 85 height 22
click at [66, 107] on span "Articles" at bounding box center [67, 103] width 104 height 24
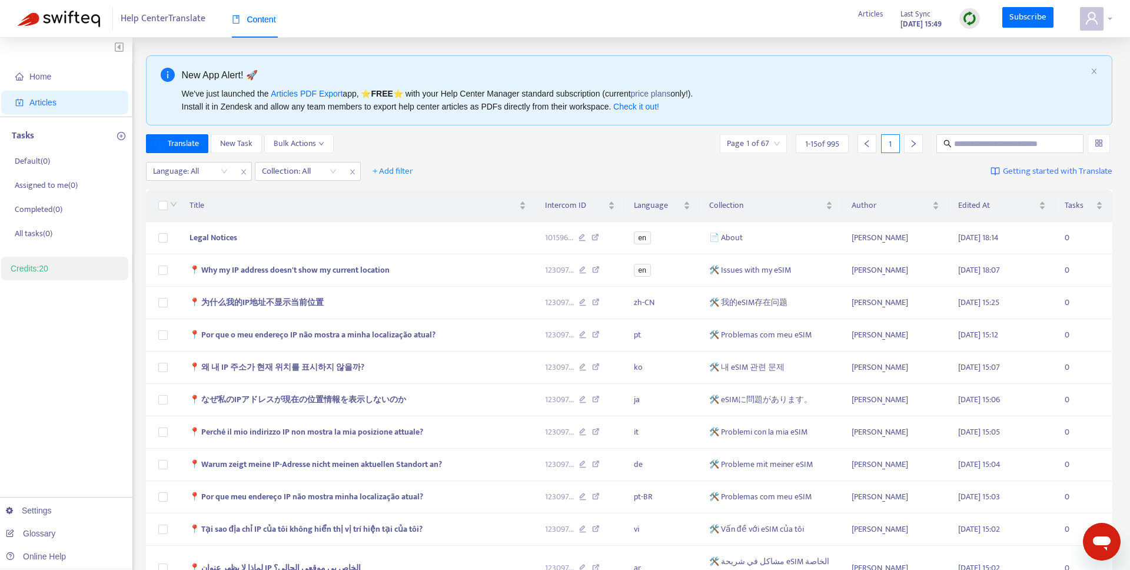
click at [1105, 21] on div at bounding box center [1096, 19] width 32 height 24
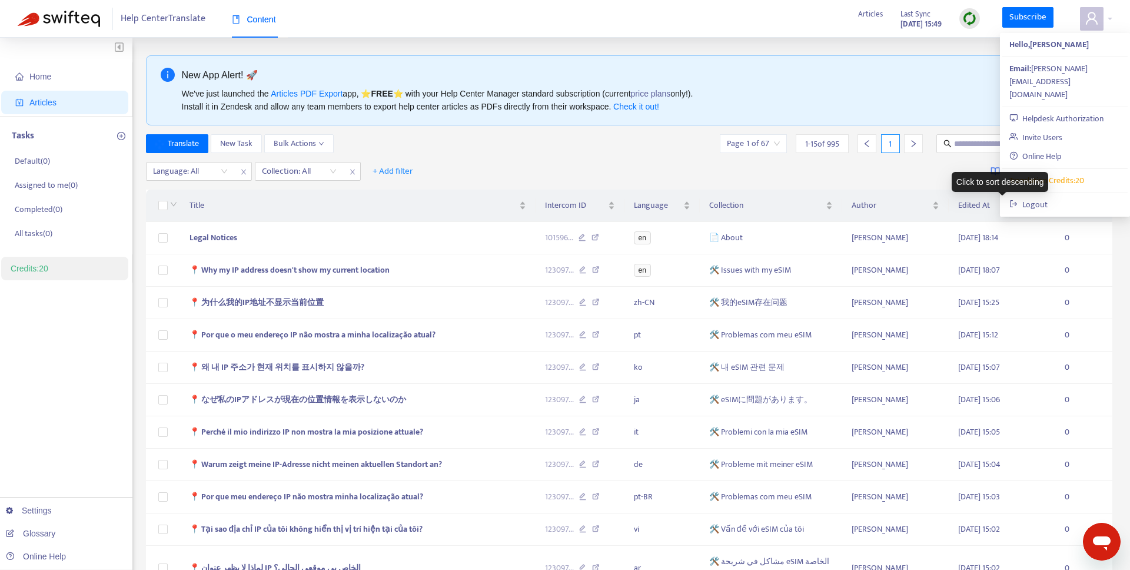
click at [1045, 185] on div "Click to sort descending" at bounding box center [1000, 182] width 97 height 20
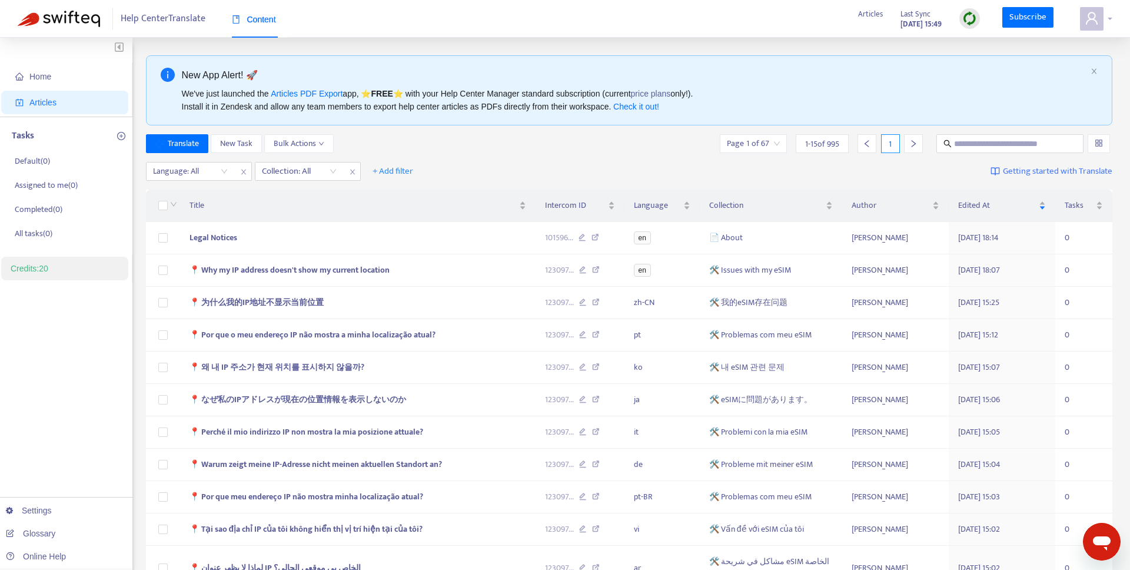
click at [1099, 21] on span at bounding box center [1092, 19] width 24 height 24
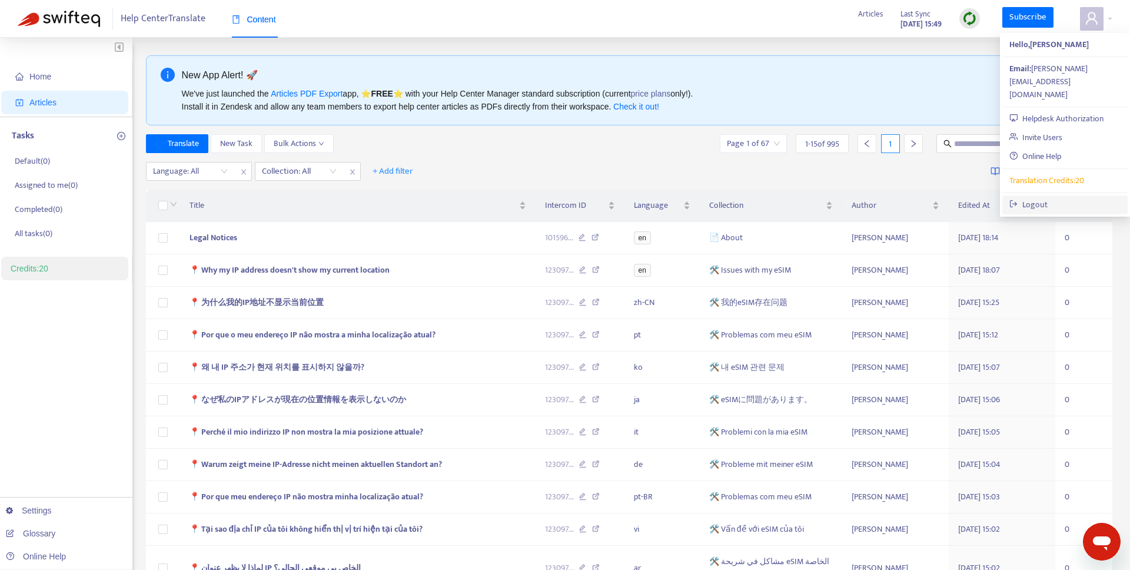
click at [1035, 198] on link "Logout" at bounding box center [1028, 205] width 38 height 14
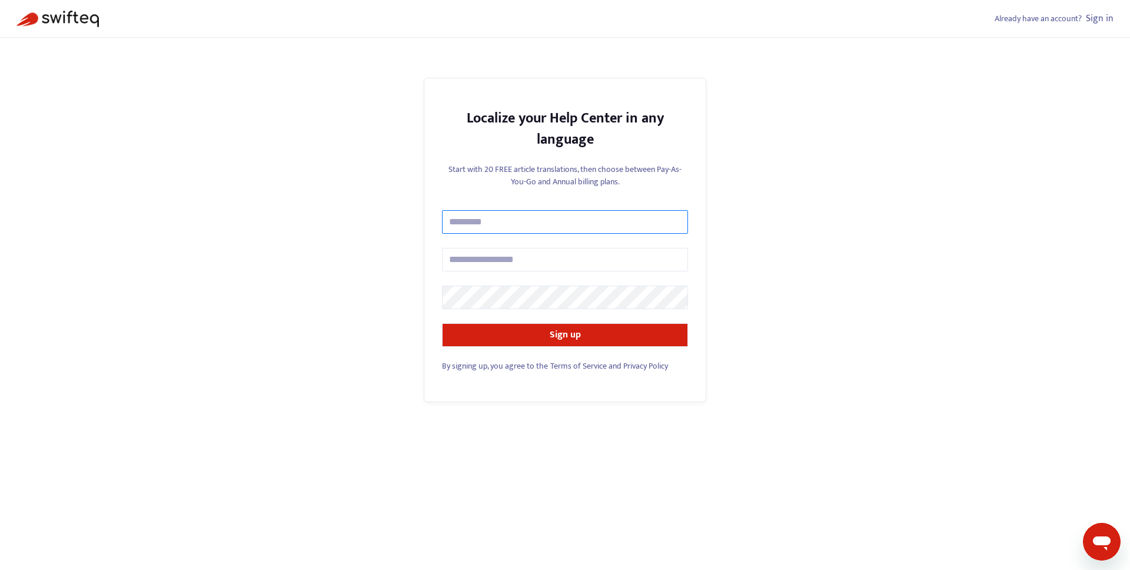
click at [516, 222] on input "text" at bounding box center [565, 222] width 246 height 24
type input "***"
click at [493, 278] on form "*** Sign up" at bounding box center [565, 278] width 246 height 137
click at [489, 265] on input "text" at bounding box center [565, 260] width 246 height 24
type input "**********"
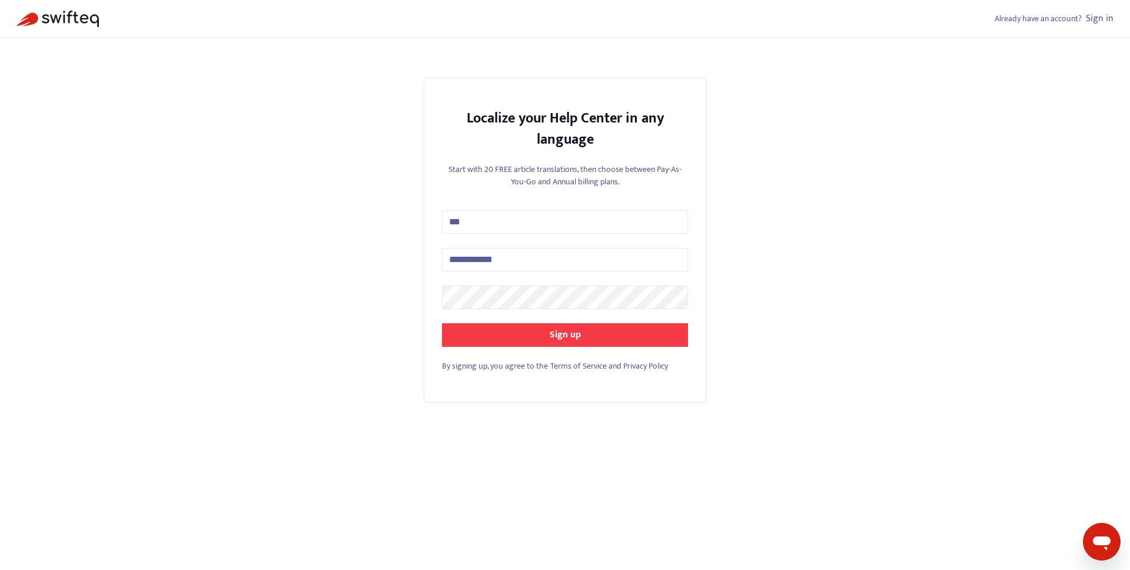
click at [504, 329] on button "Sign up" at bounding box center [565, 335] width 246 height 24
click at [559, 346] on div "**********" at bounding box center [565, 240] width 282 height 325
click at [593, 324] on button "Sign up" at bounding box center [565, 335] width 246 height 24
